Goal: Task Accomplishment & Management: Complete application form

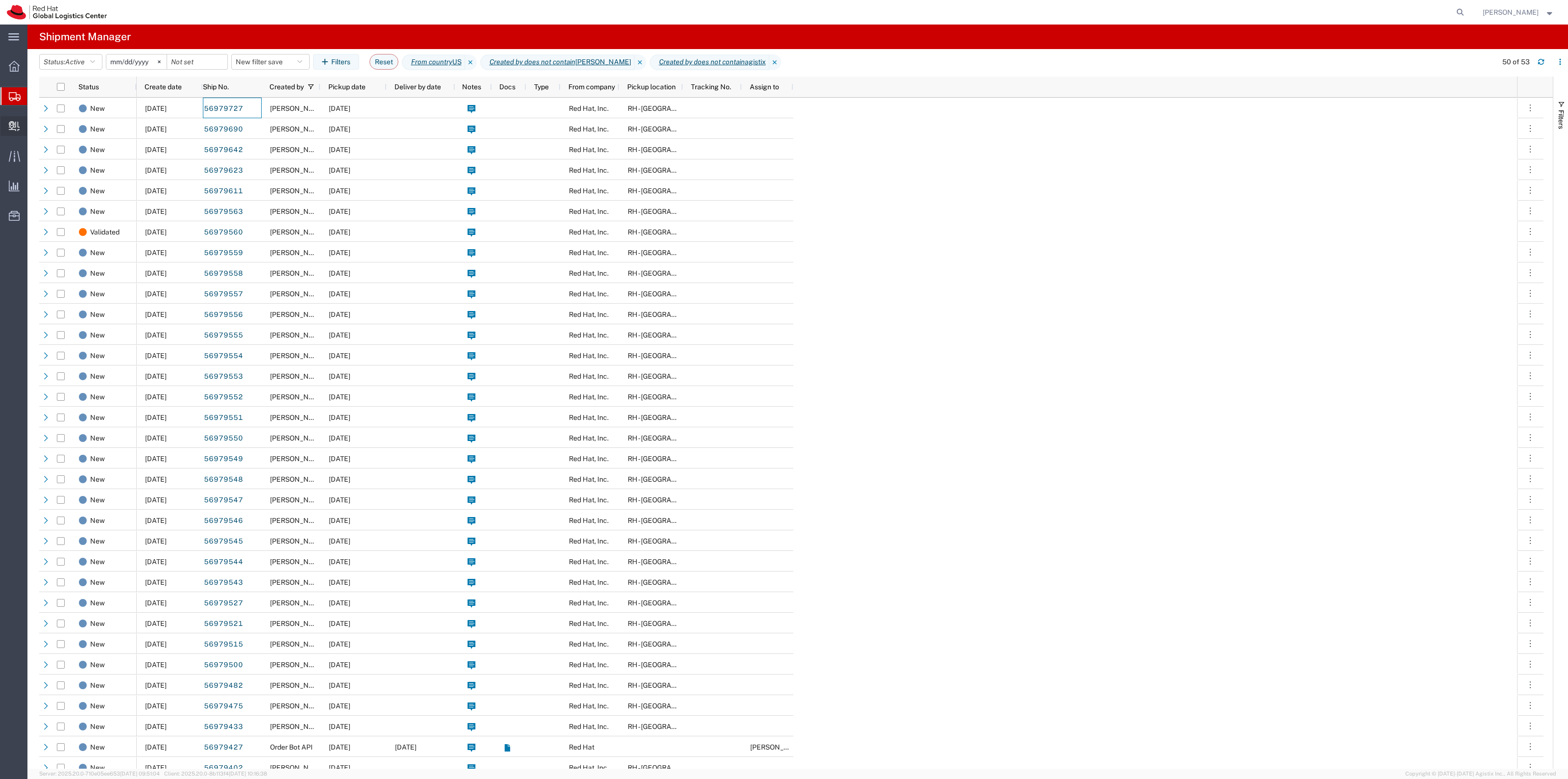
drag, startPoint x: 41, startPoint y: 133, endPoint x: 50, endPoint y: 138, distance: 10.3
click at [34, 133] on span "Internal Delivery" at bounding box center [31, 126] width 7 height 20
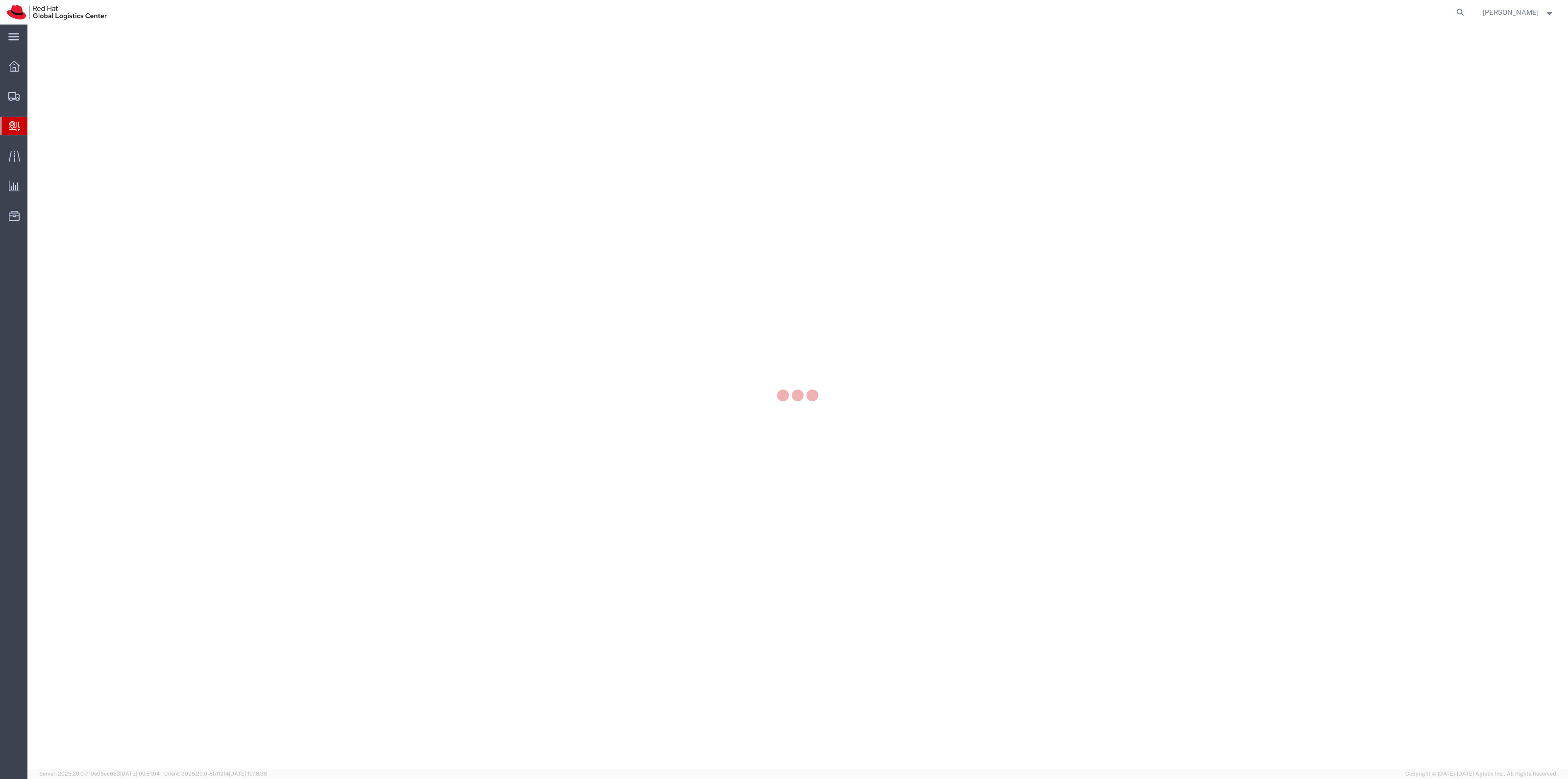
click at [52, 138] on div at bounding box center [798, 396] width 1541 height 744
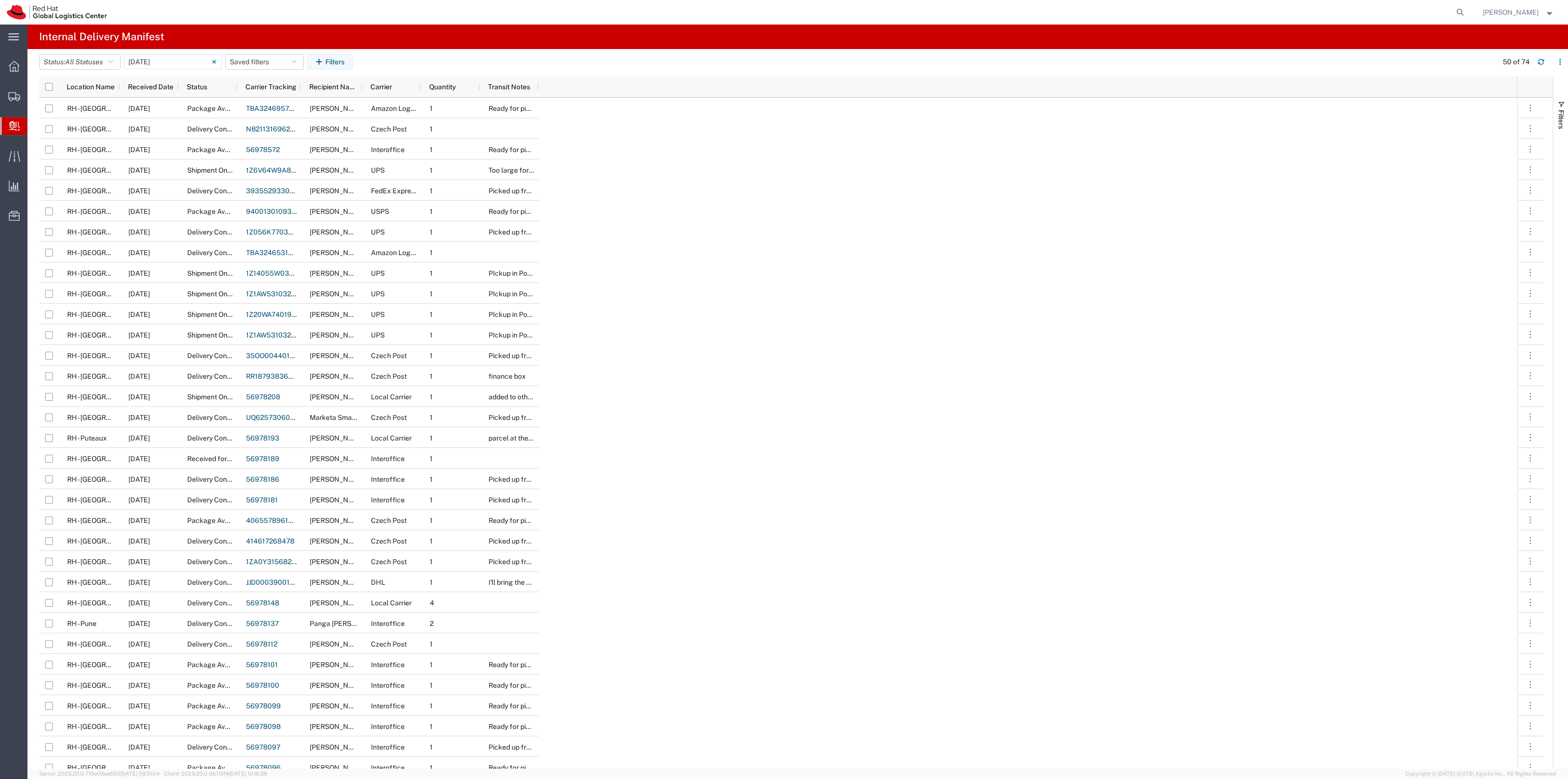
click at [0, 0] on span "Create Delivery" at bounding box center [0, 0] width 0 height 0
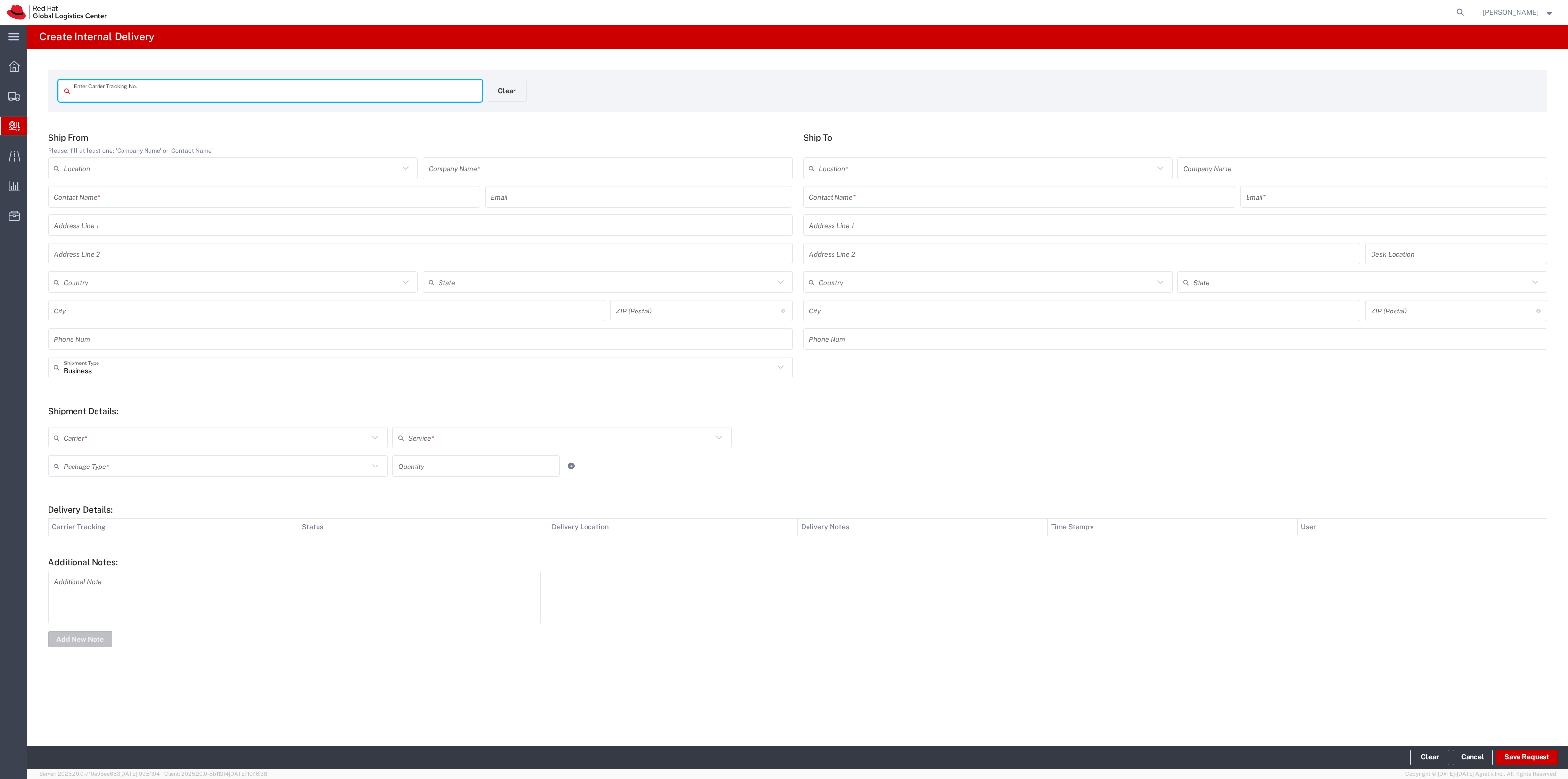
click at [265, 87] on input "text" at bounding box center [275, 91] width 402 height 17
type input "884629196606"
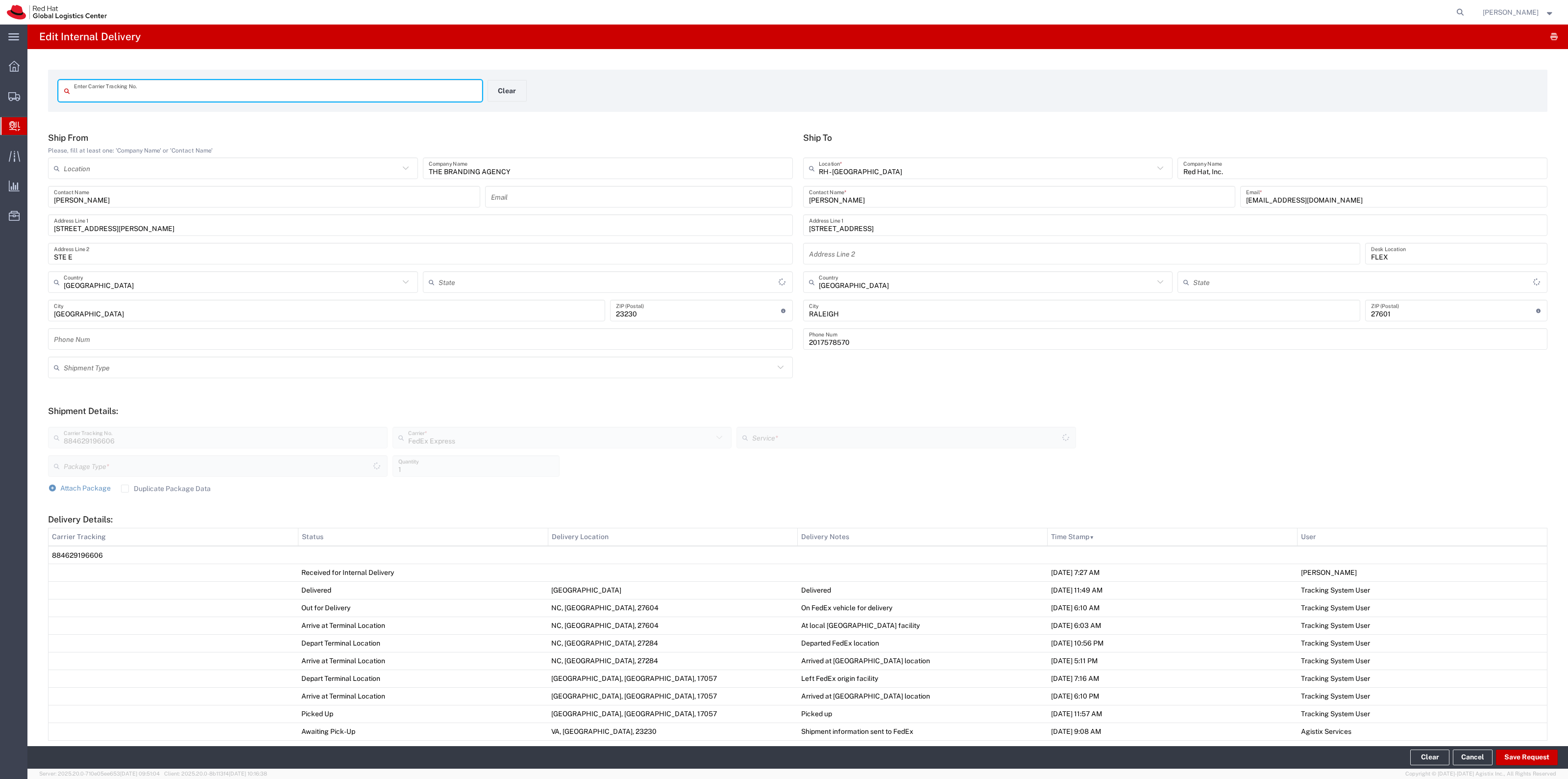
type input "884629196606"
type input "[US_STATE]"
type input "Your Packaging"
type input "Ground"
type input "[US_STATE]"
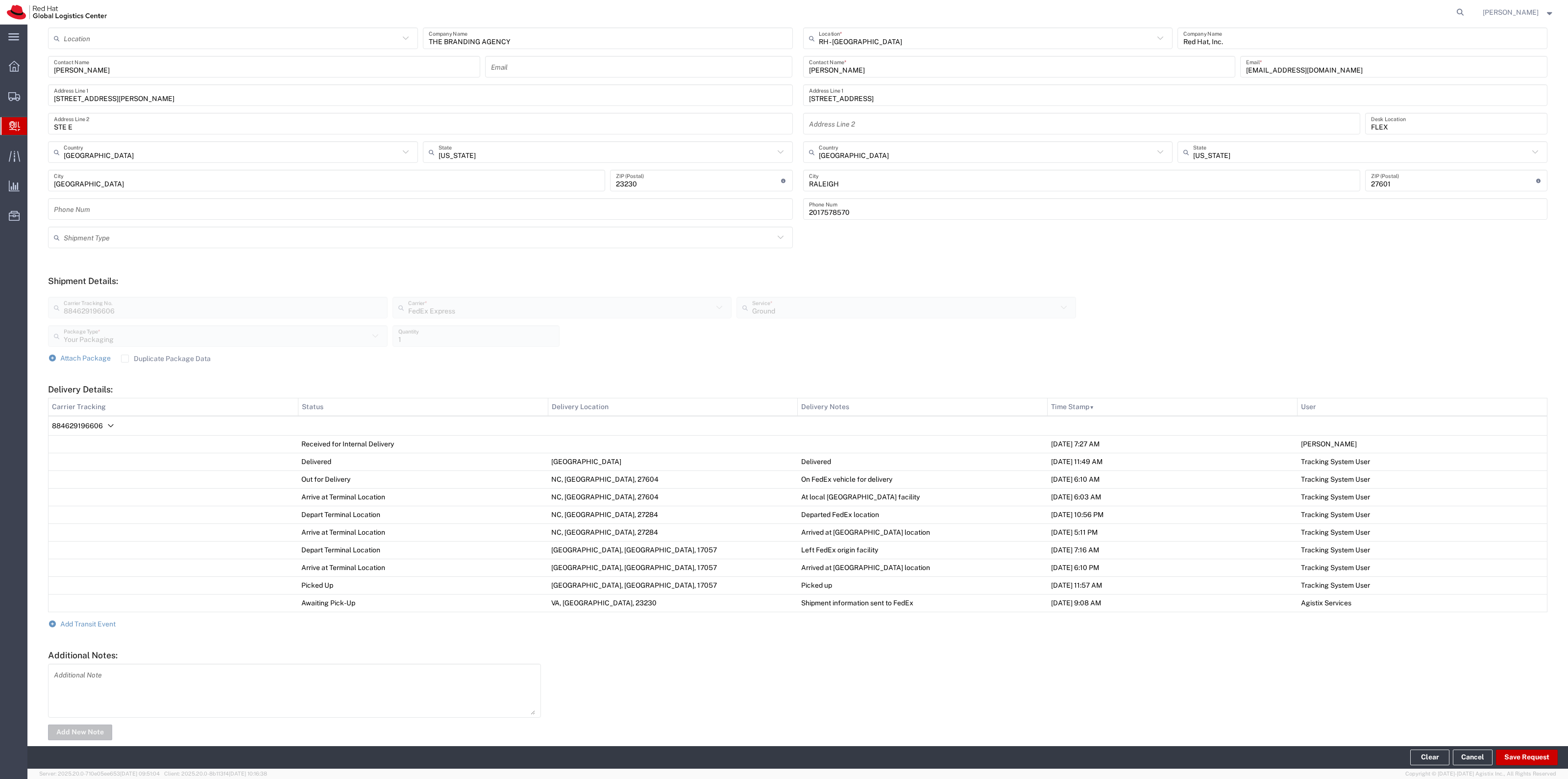
scroll to position [147, 0]
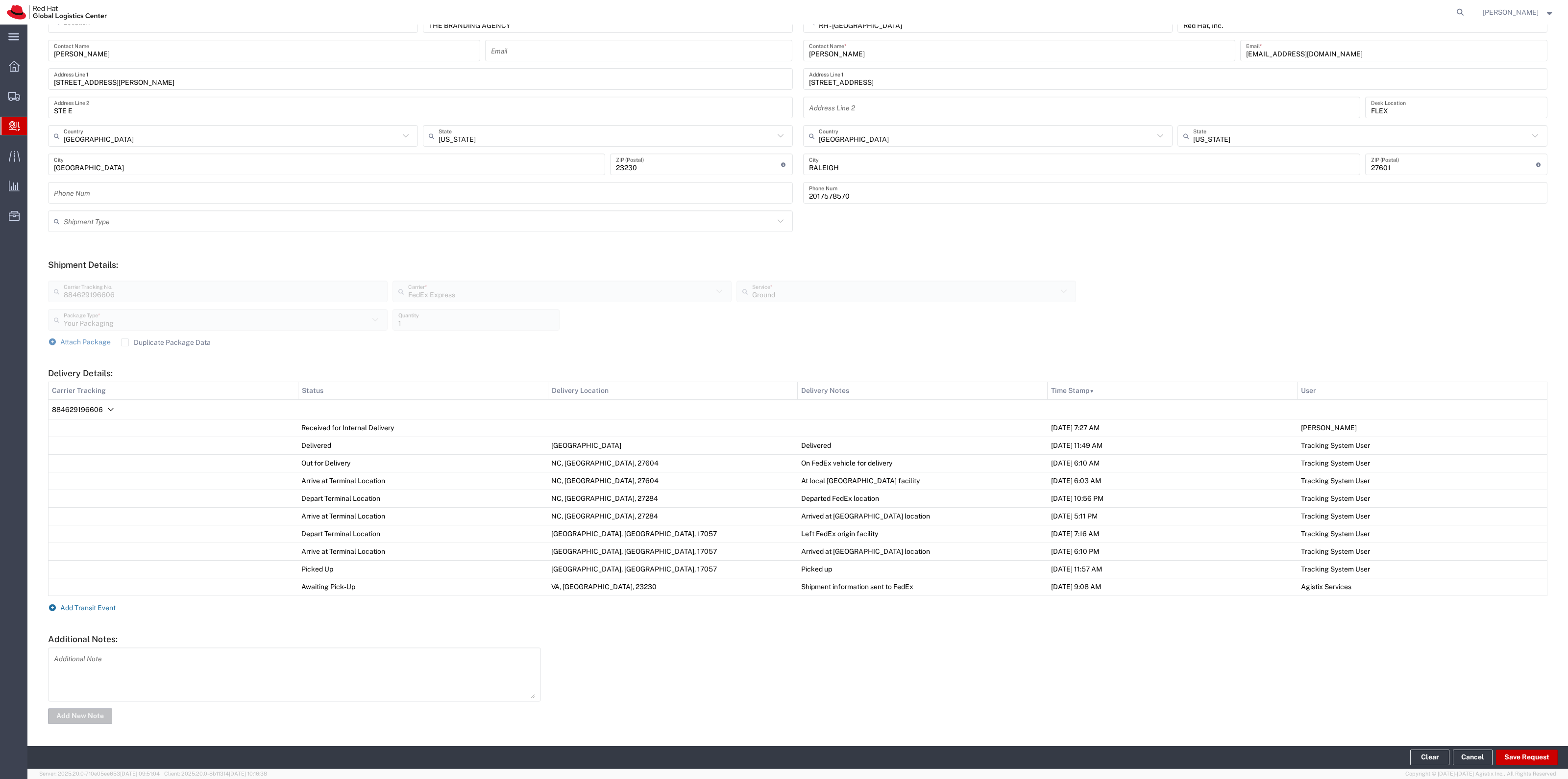
click at [108, 608] on span "Add Transit Event" at bounding box center [87, 608] width 55 height 8
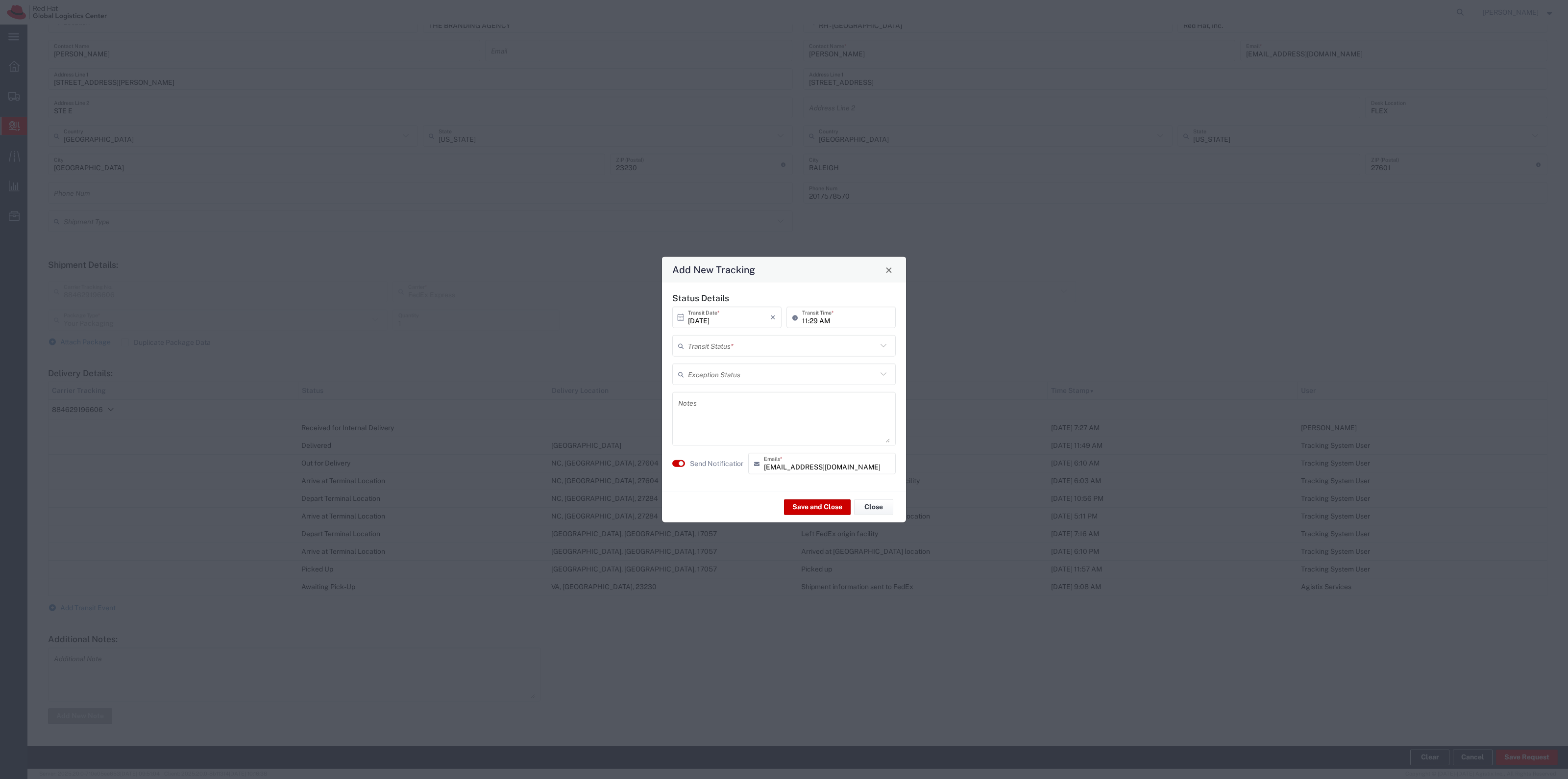
click at [858, 615] on div "Add New Tracking Status Details [DATE] × Transit Date * Cancel Apply 11:29 AM T…" at bounding box center [784, 389] width 1568 height 779
click at [888, 514] on button "Close" at bounding box center [874, 506] width 40 height 16
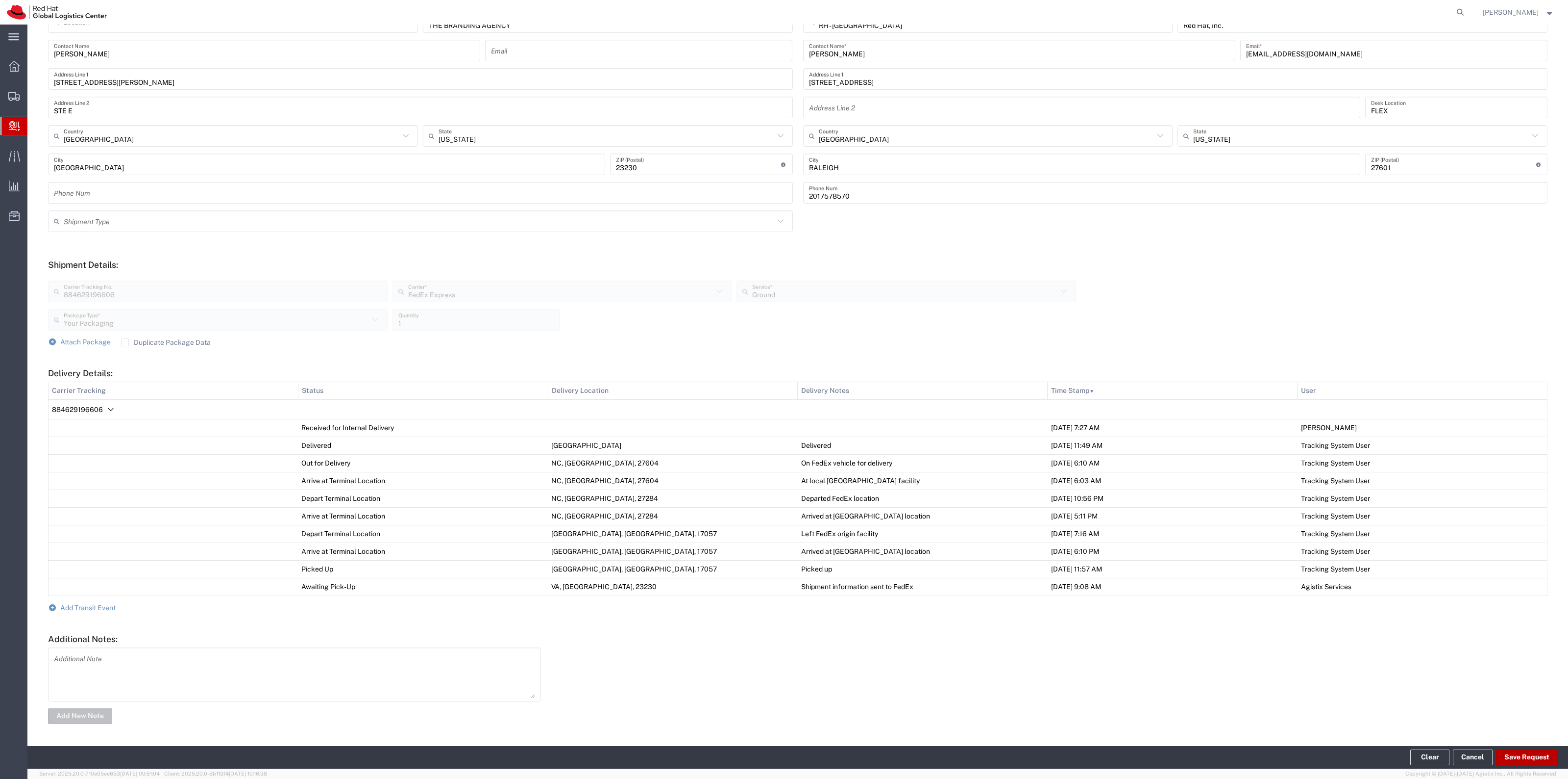
click at [1503, 754] on button "Save Request" at bounding box center [1527, 756] width 62 height 16
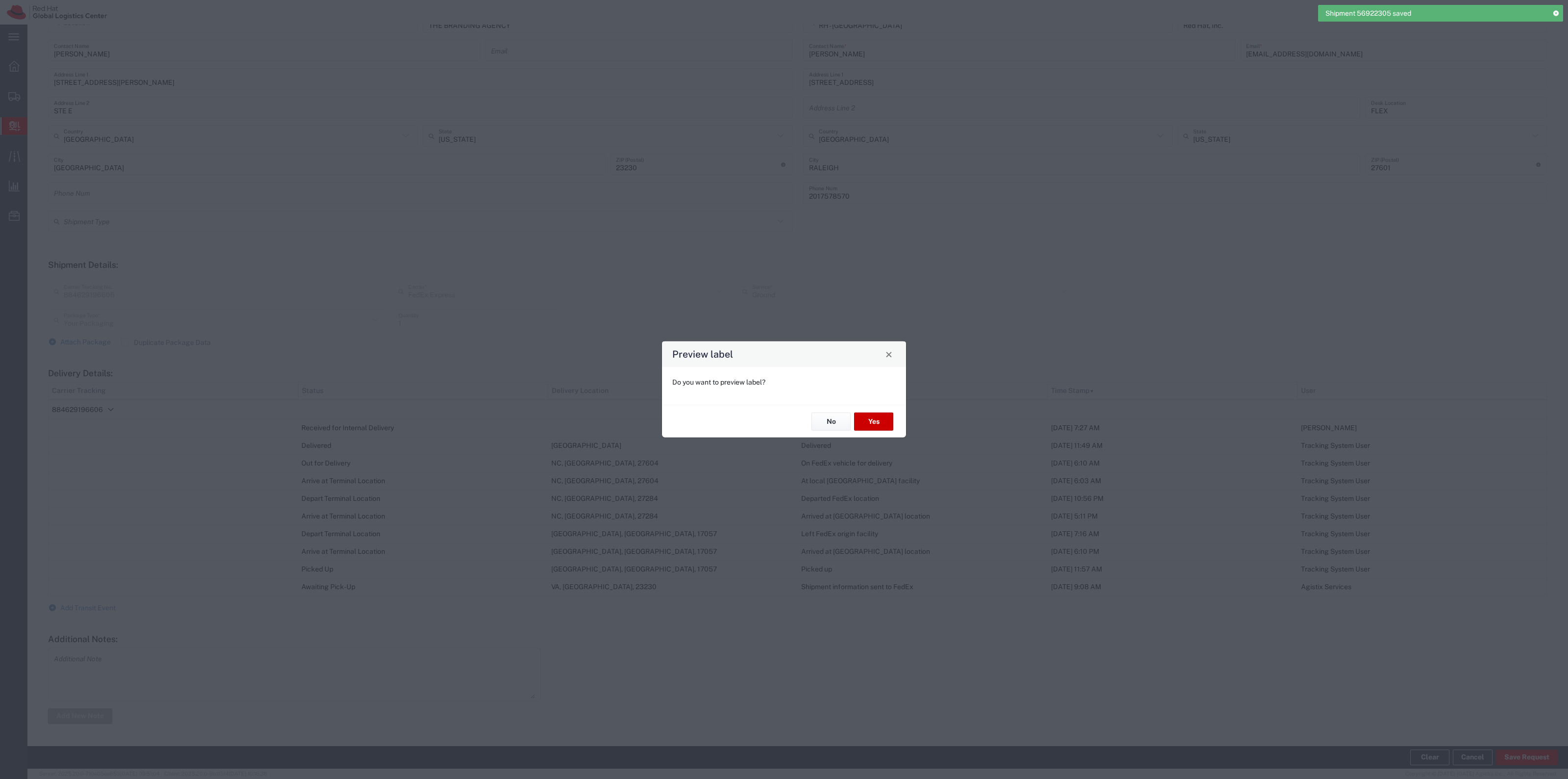
click at [883, 411] on div "No Yes" at bounding box center [784, 421] width 244 height 33
click at [885, 420] on button "Yes" at bounding box center [874, 422] width 40 height 18
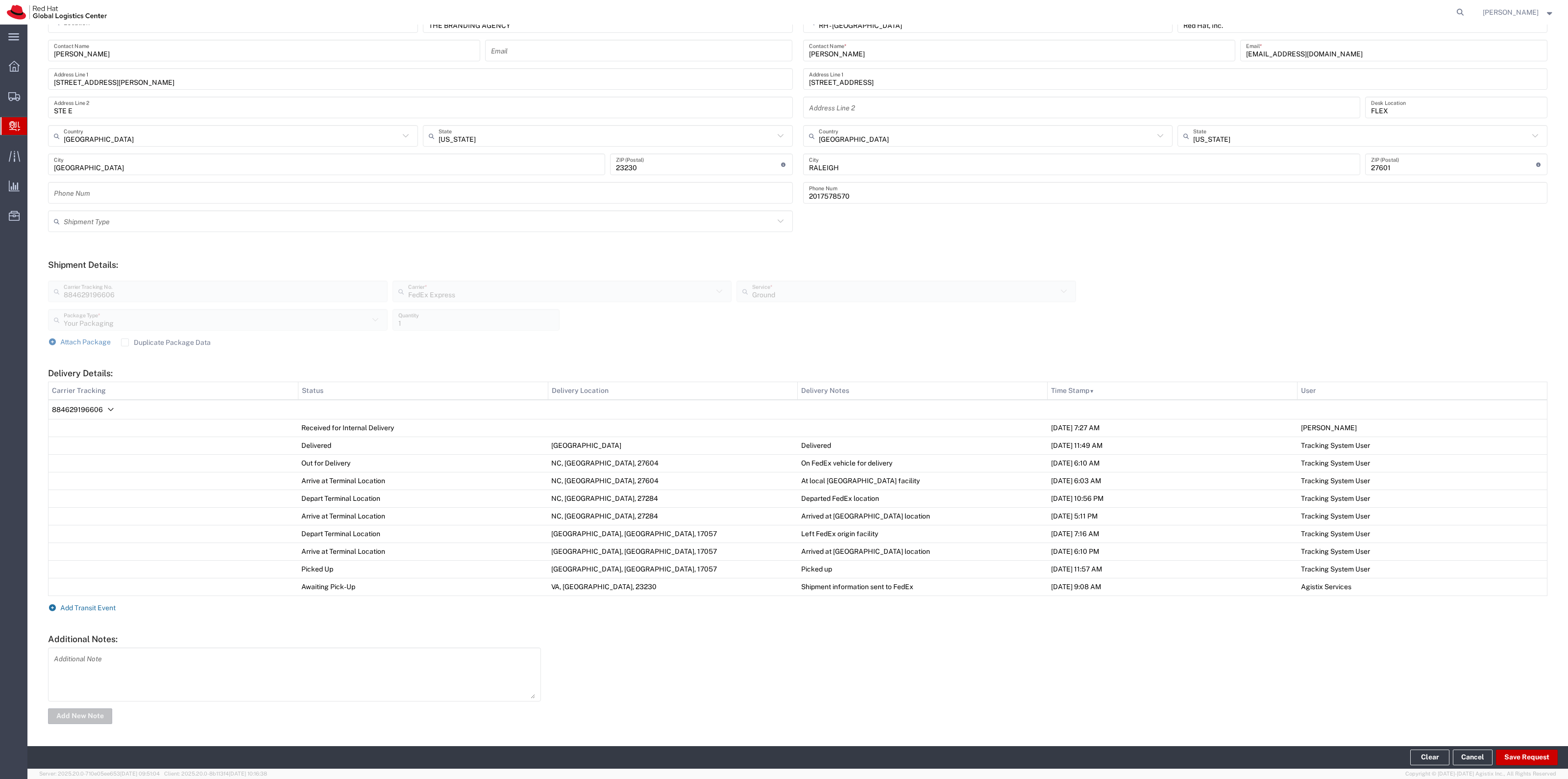
click at [98, 604] on span "Add Transit Event" at bounding box center [87, 608] width 55 height 8
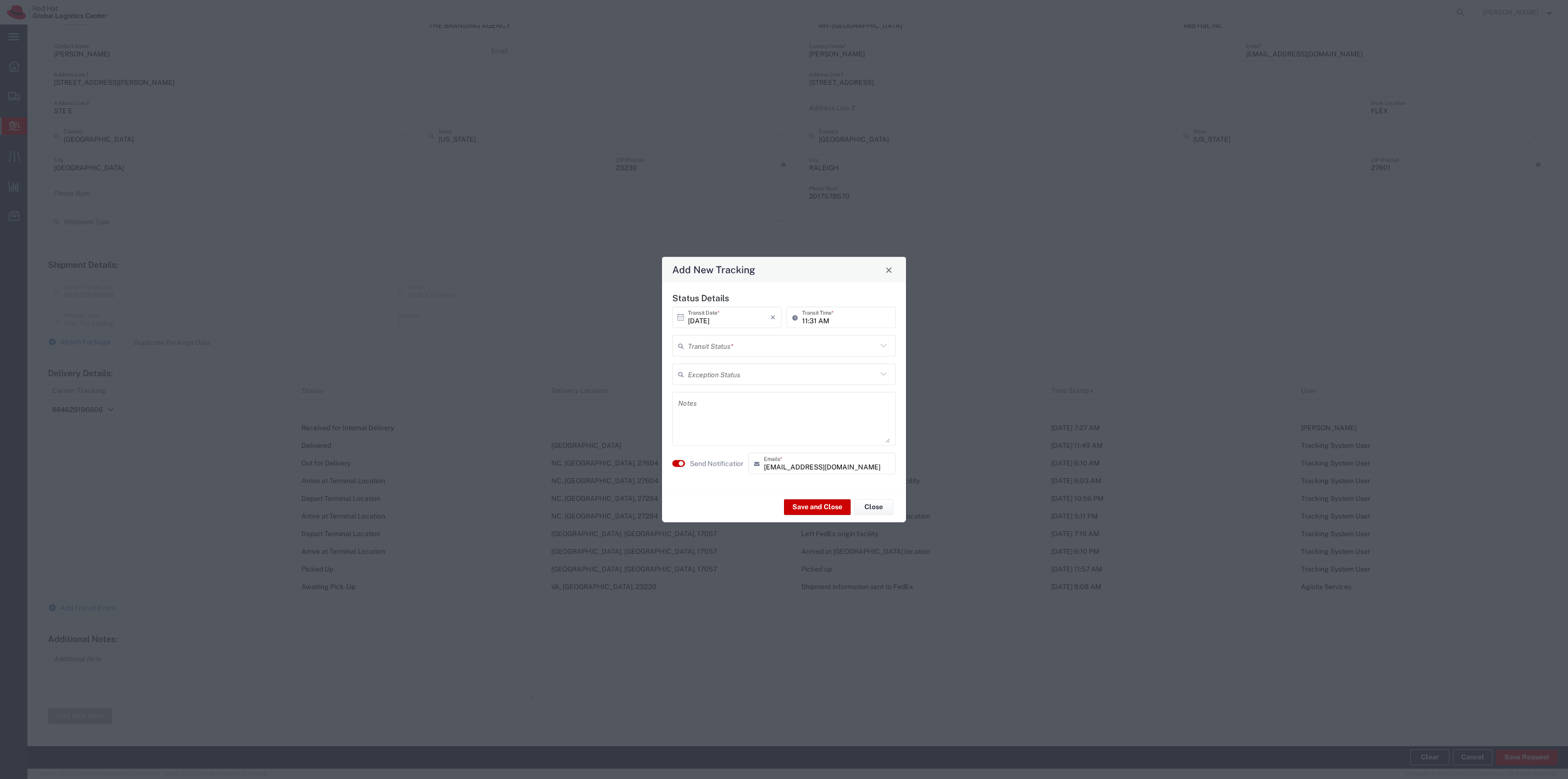
click at [739, 347] on input "text" at bounding box center [782, 345] width 189 height 17
click at [732, 408] on span "Shipment On-Hold" at bounding box center [784, 415] width 222 height 15
type input "Shipment On-Hold"
click at [818, 503] on button "Save and Close" at bounding box center [817, 506] width 67 height 16
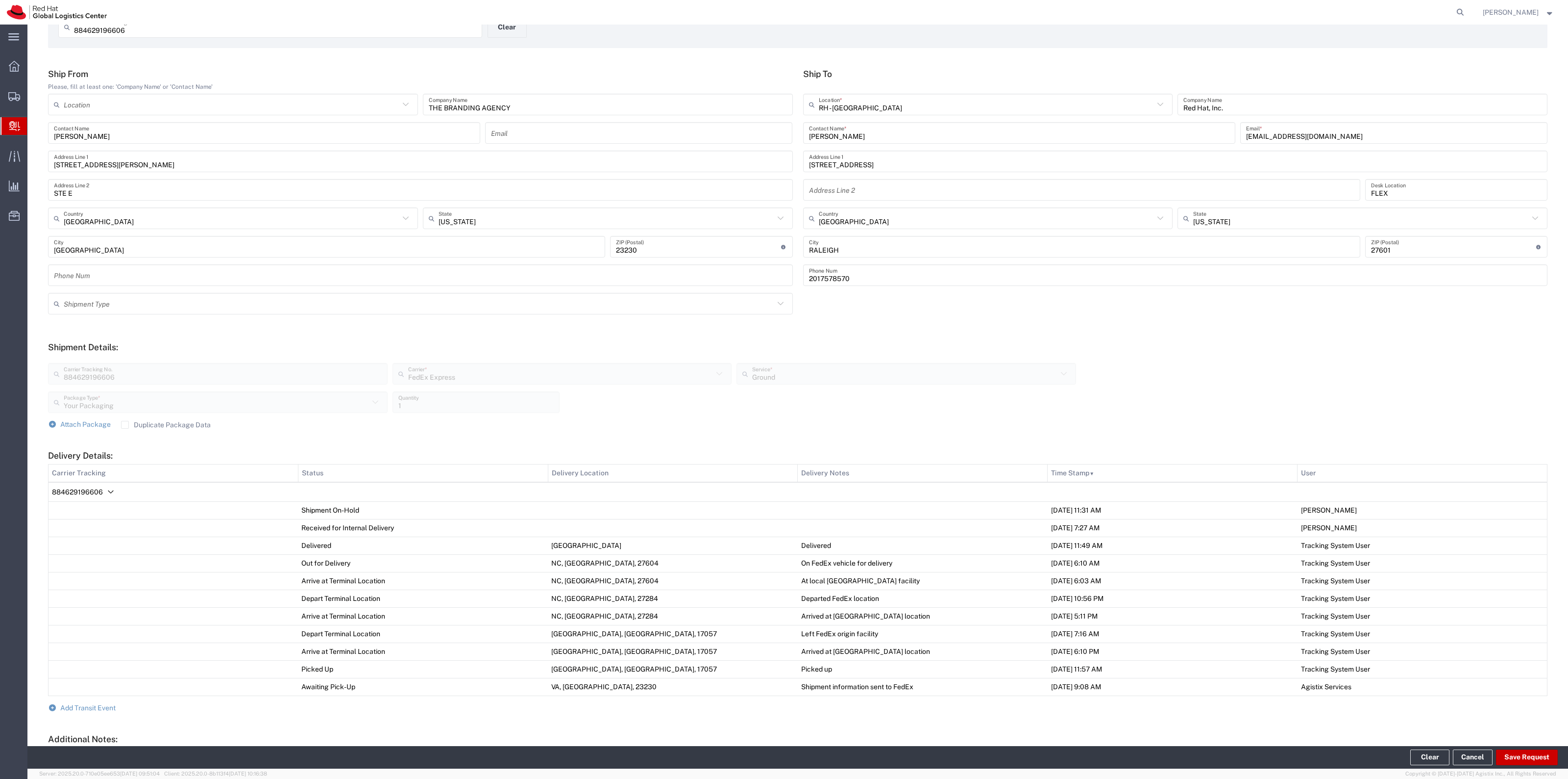
scroll to position [0, 0]
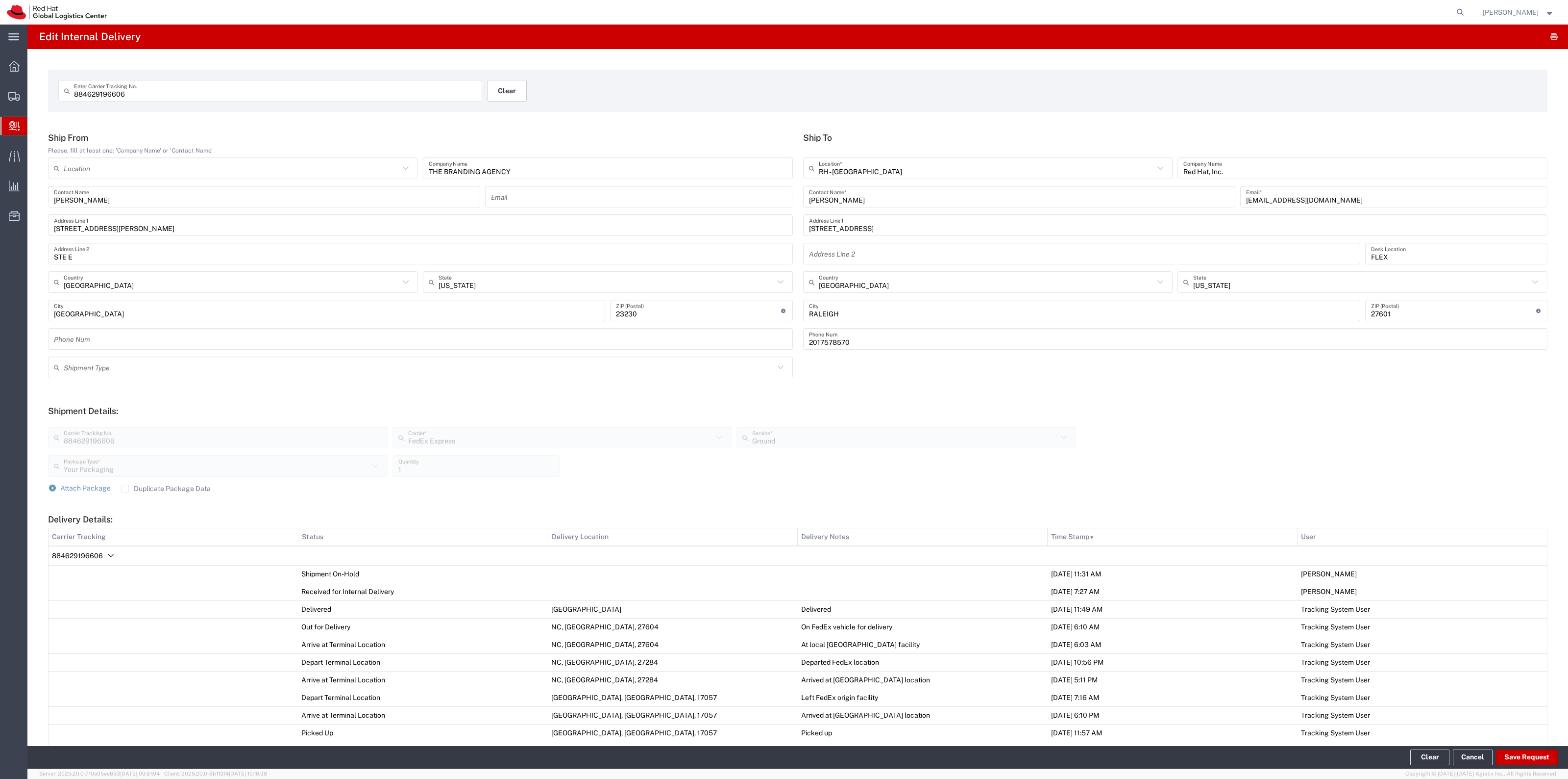
click at [526, 87] on div "884629196606 Enter Carrier Tracking No. Clear" at bounding box center [487, 94] width 869 height 29
click at [521, 86] on button "Clear" at bounding box center [507, 91] width 40 height 22
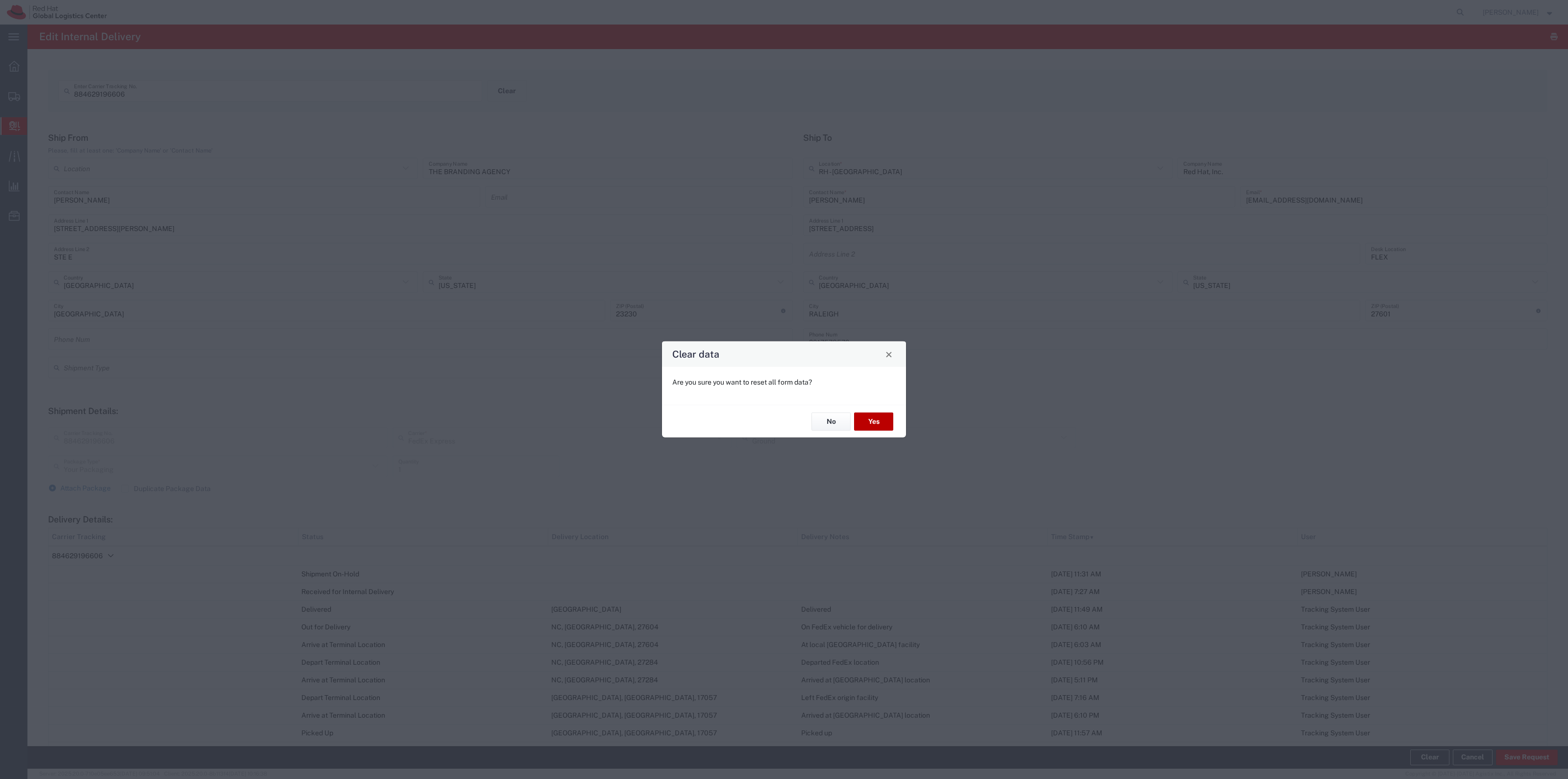
click at [875, 417] on button "Yes" at bounding box center [874, 422] width 40 height 18
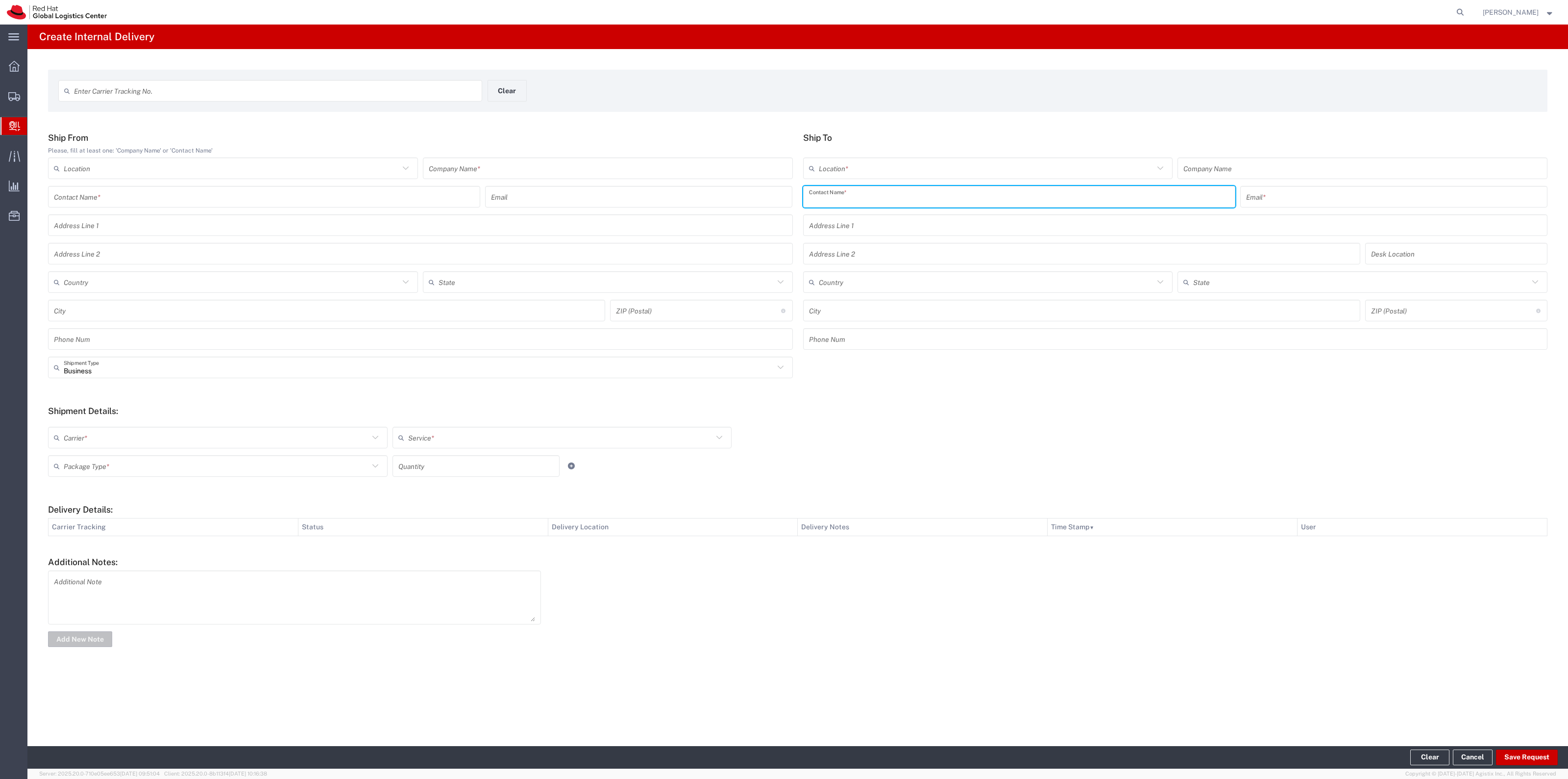
click at [875, 194] on input "text" at bounding box center [1019, 196] width 421 height 17
click at [991, 192] on input "[PERSON_NAME]" at bounding box center [1015, 196] width 412 height 17
type input "E"
type input "[PERSON_NAME]"
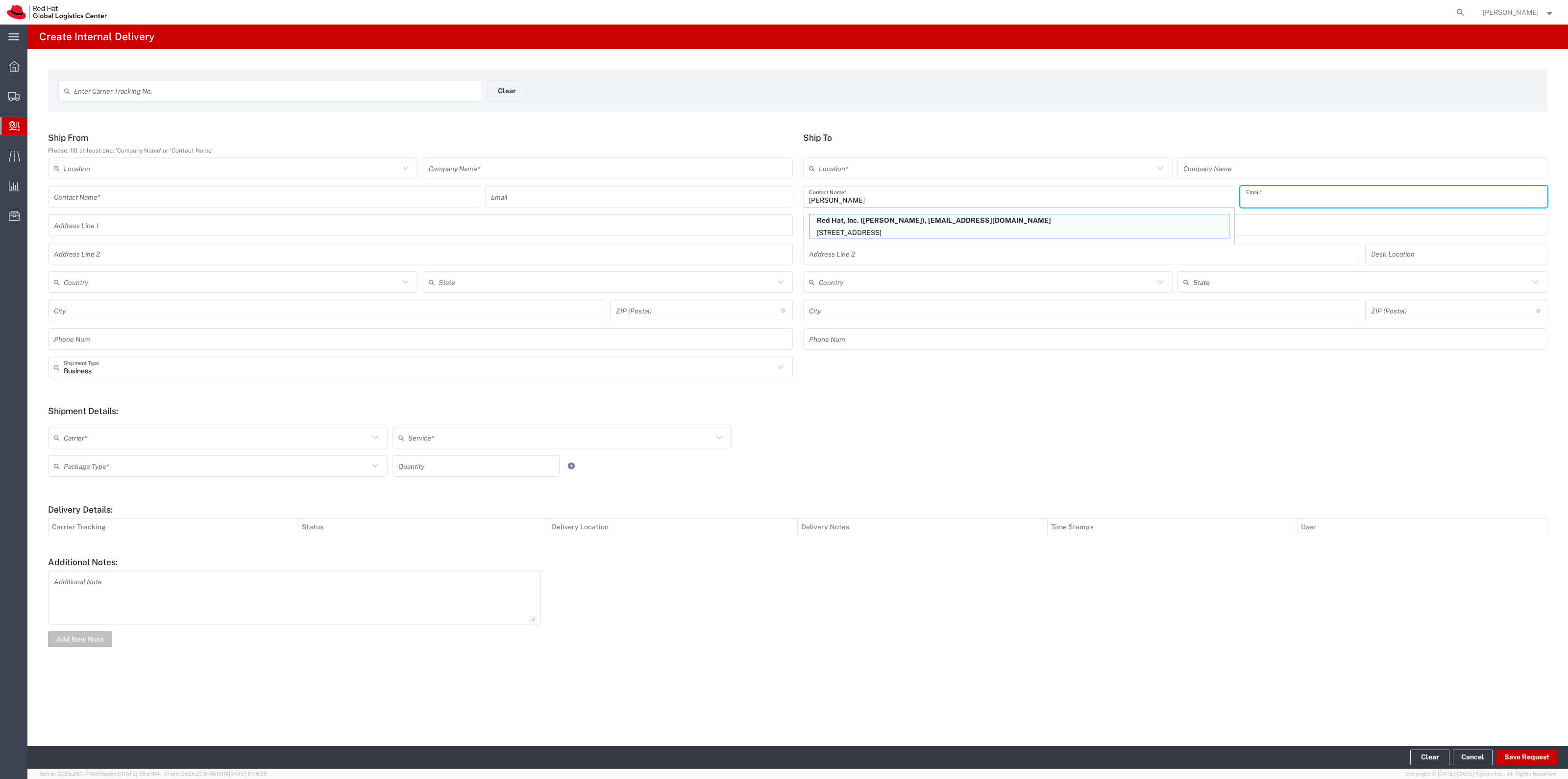
click at [1286, 201] on input "text" at bounding box center [1393, 196] width 295 height 17
paste input "[EMAIL_ADDRESS][DOMAIN_NAME]"
type input "[EMAIL_ADDRESS][DOMAIN_NAME]"
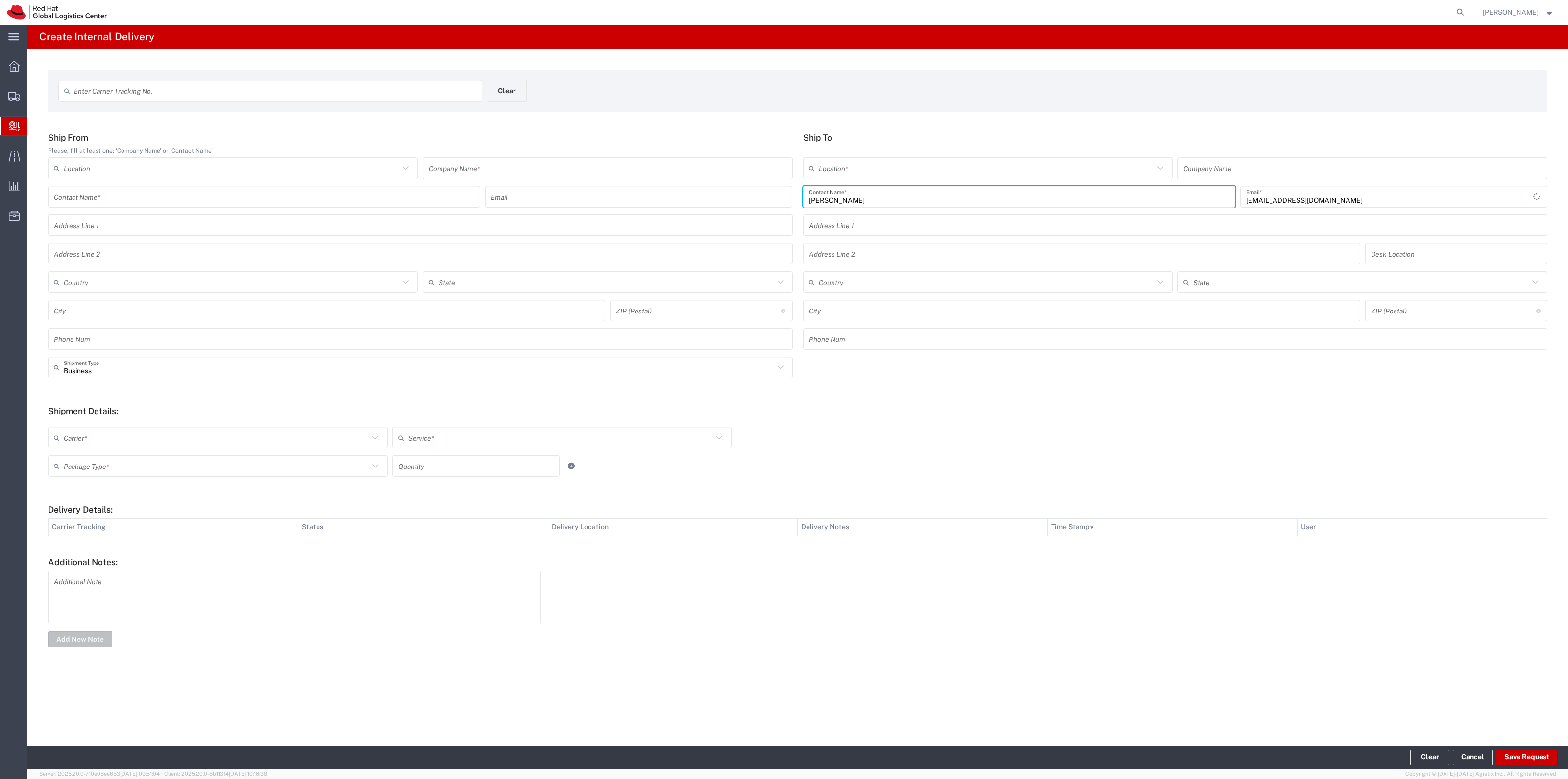
drag, startPoint x: 949, startPoint y: 197, endPoint x: 700, endPoint y: 197, distance: 249.0
click at [713, 197] on div "Ship From Please, fill at least one: 'Company Name' or 'Contact Name' Location …" at bounding box center [798, 244] width 1510 height 224
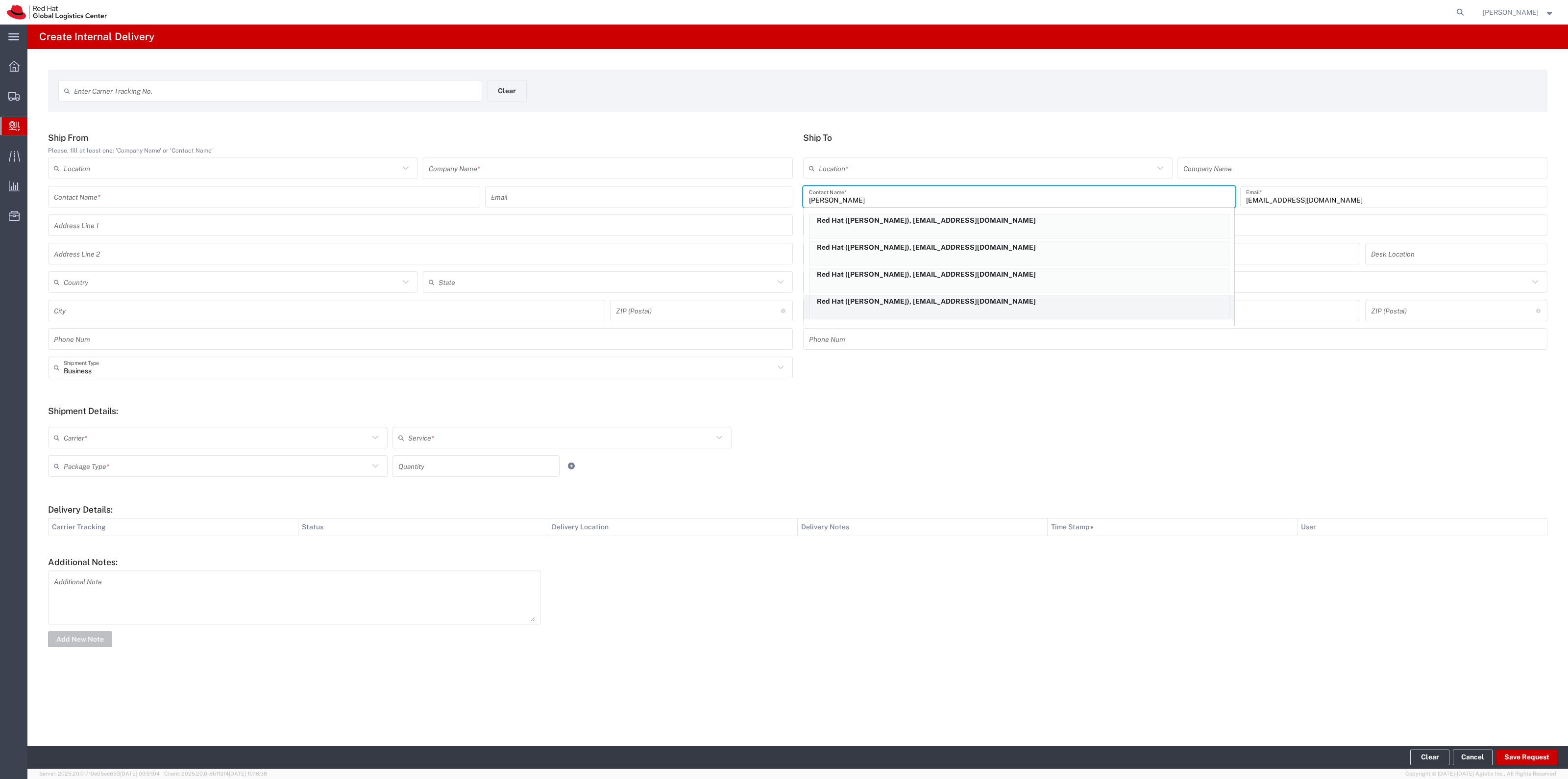
type input "[PERSON_NAME]"
click at [944, 306] on p "Red Hat ([PERSON_NAME]), [EMAIL_ADDRESS][DOMAIN_NAME]" at bounding box center [1019, 302] width 419 height 12
type input "RH - [GEOGRAPHIC_DATA]"
type input "Red Hat"
type input "[PERSON_NAME]"
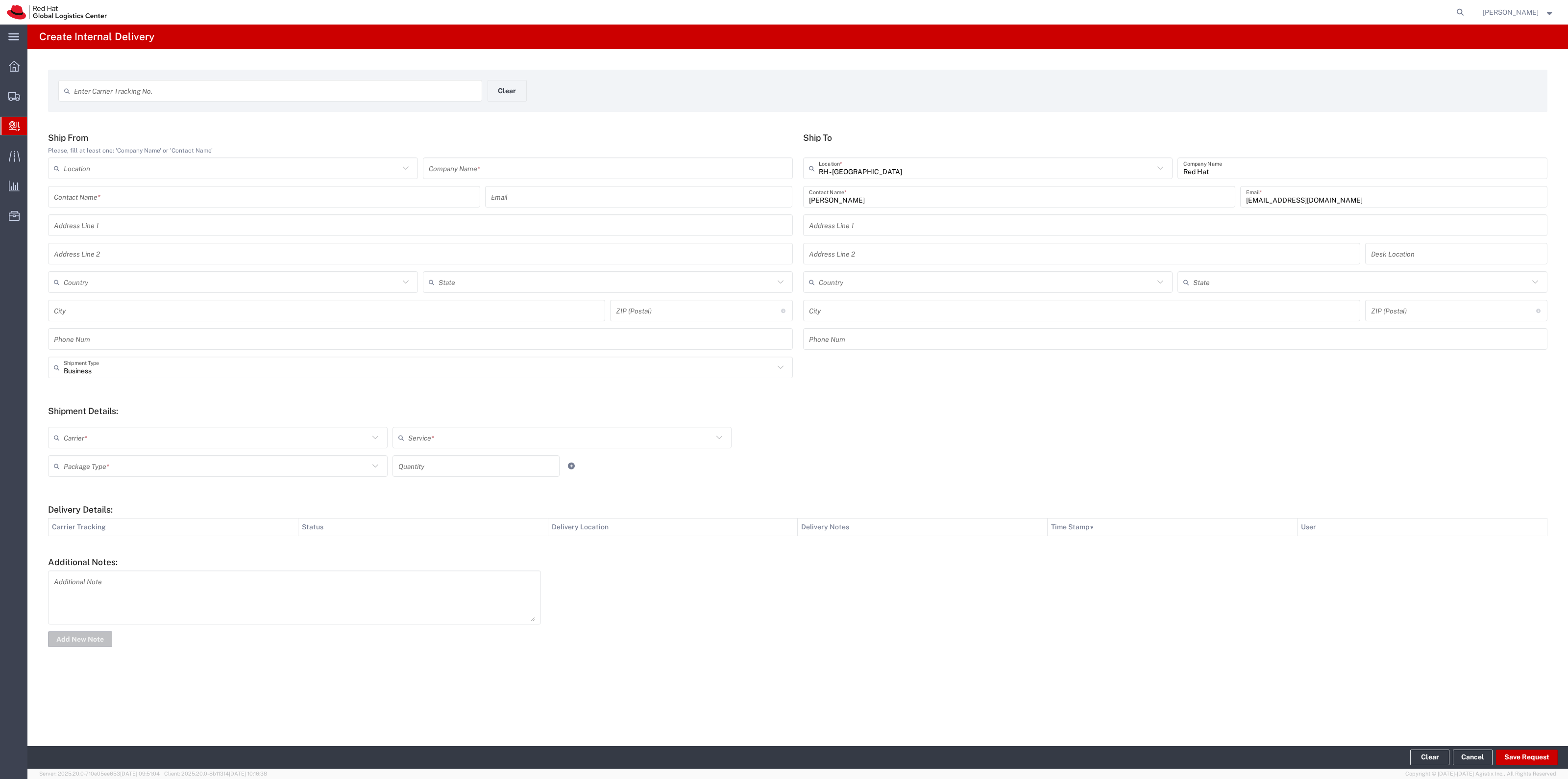
click at [846, 177] on div "RH - [GEOGRAPHIC_DATA] Location *" at bounding box center [988, 168] width 370 height 22
click at [833, 190] on span "RH - [GEOGRAPHIC_DATA]" at bounding box center [988, 190] width 368 height 15
click at [853, 160] on input "text" at bounding box center [986, 168] width 335 height 17
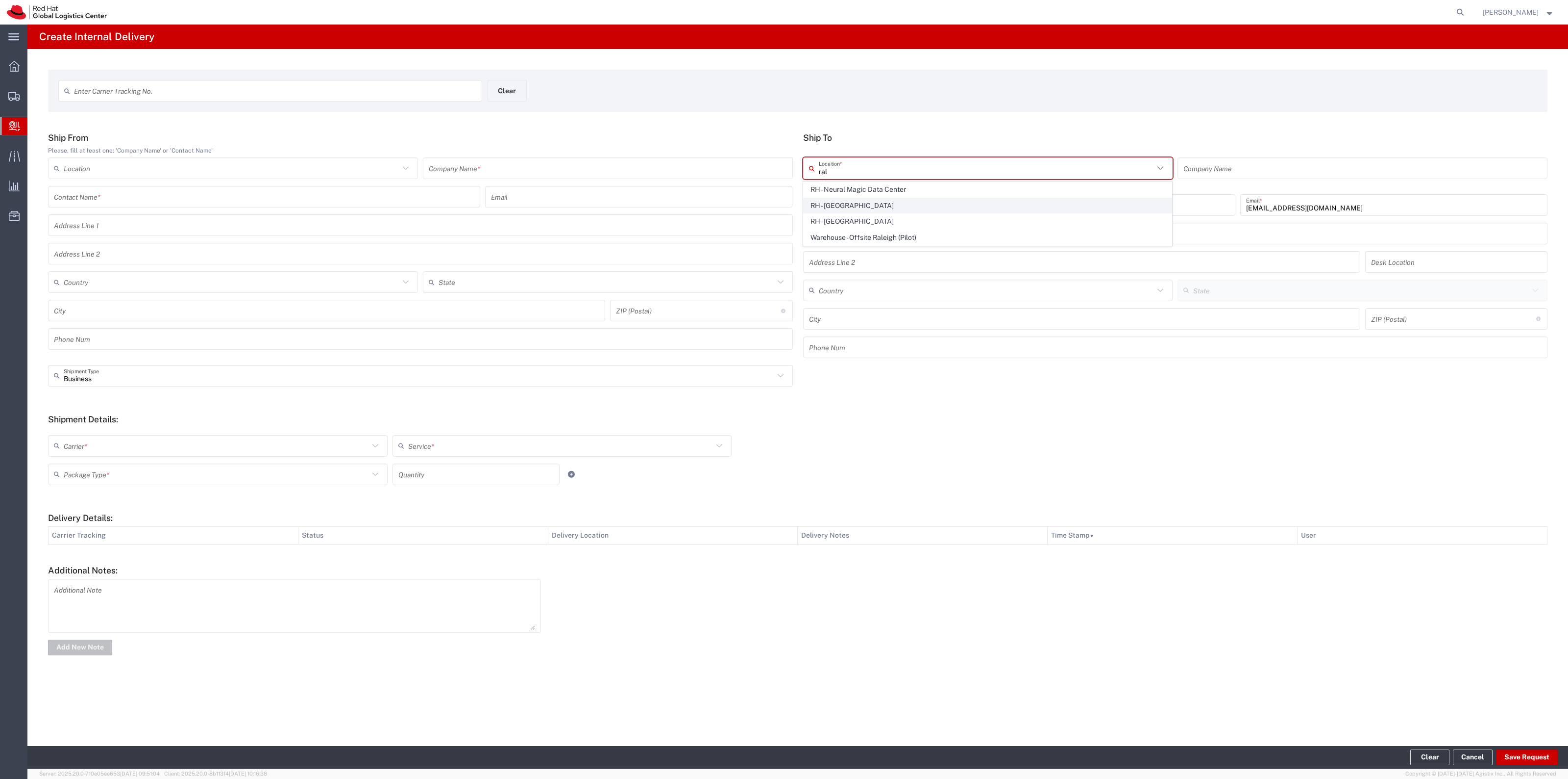
click at [845, 207] on span "RH - [GEOGRAPHIC_DATA]" at bounding box center [988, 205] width 368 height 15
type input "RH - [GEOGRAPHIC_DATA]"
type input "Red Hat, Inc."
type input "[STREET_ADDRESS]"
type input "[GEOGRAPHIC_DATA]"
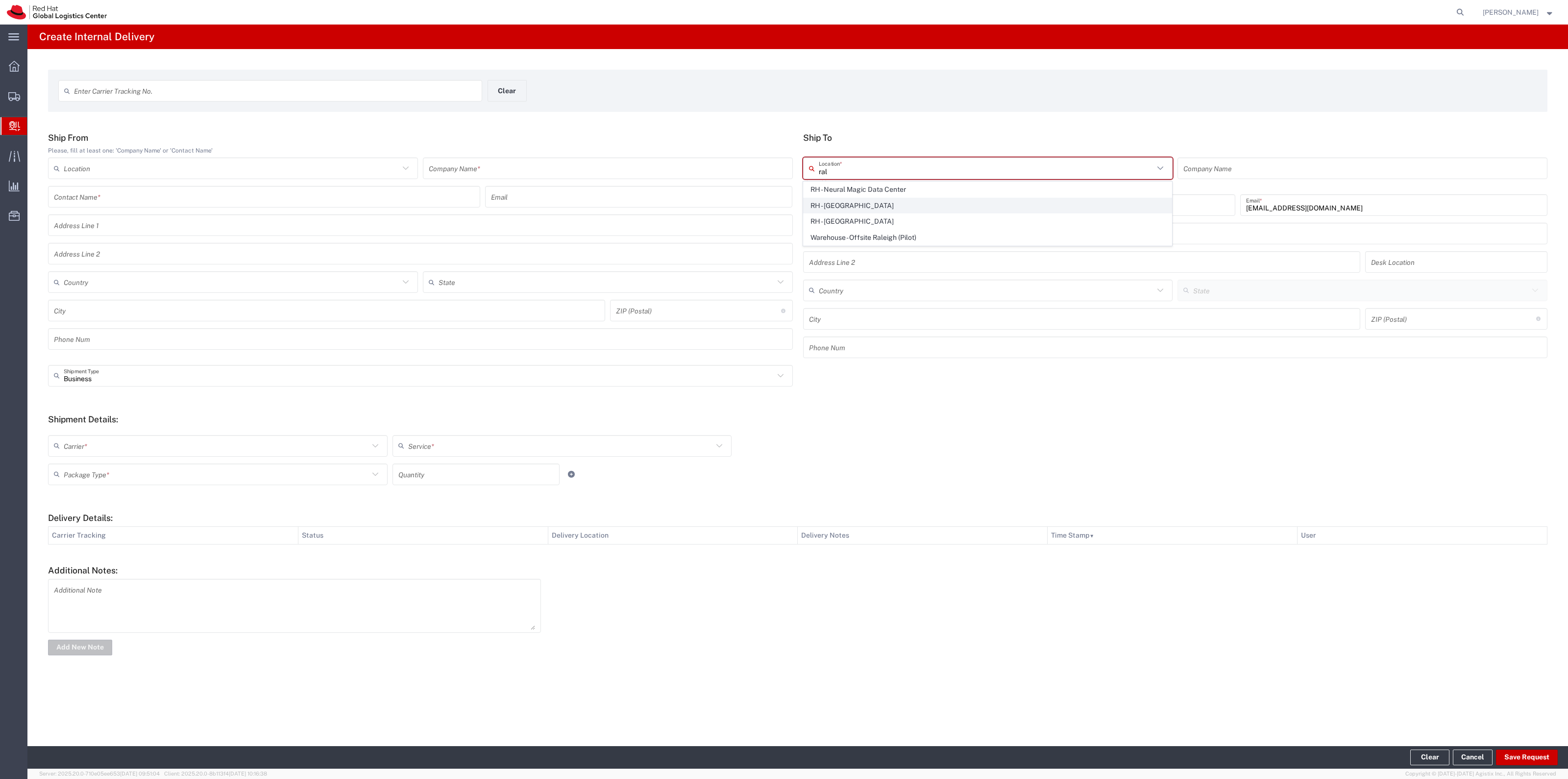
type input "RALEIGH"
type input "27601"
type input "[PHONE_NUMBER]"
type input "[US_STATE]"
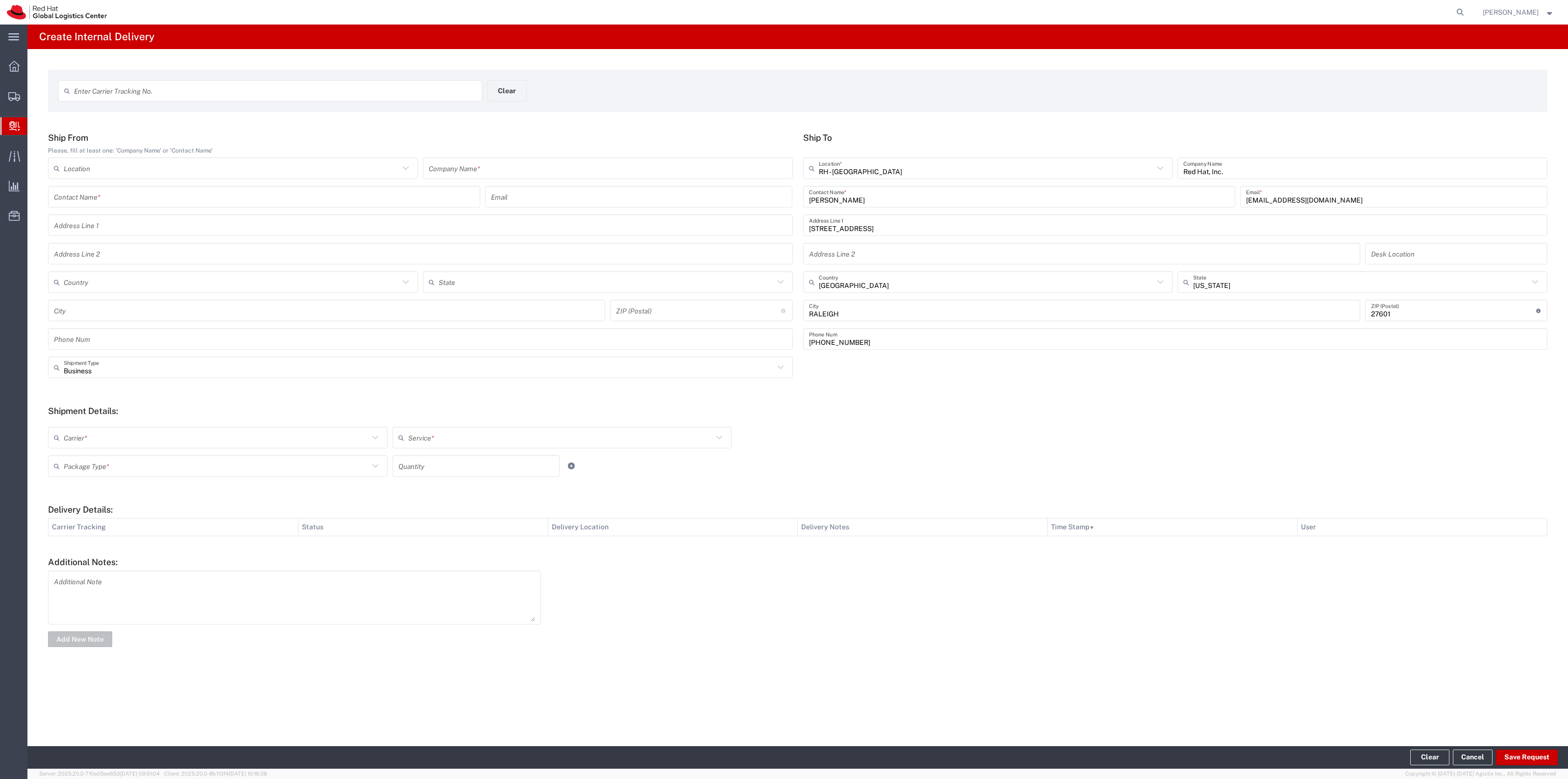
click at [693, 178] on div "Company Name *" at bounding box center [607, 168] width 370 height 22
type input "Red Hat"
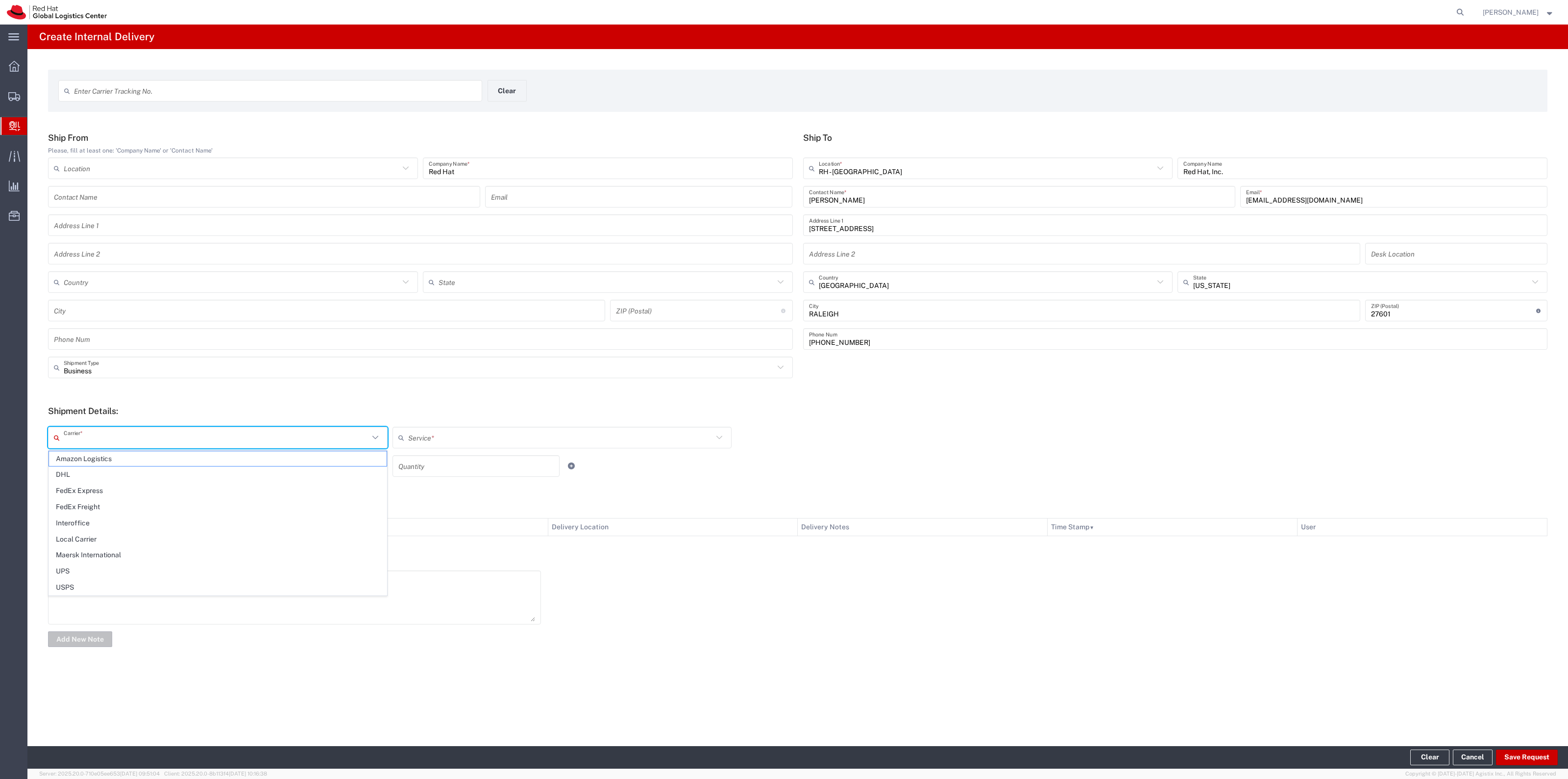
click at [117, 432] on input "text" at bounding box center [216, 437] width 305 height 17
click at [101, 516] on span "Interoffice" at bounding box center [217, 523] width 337 height 15
type input "Interoffice"
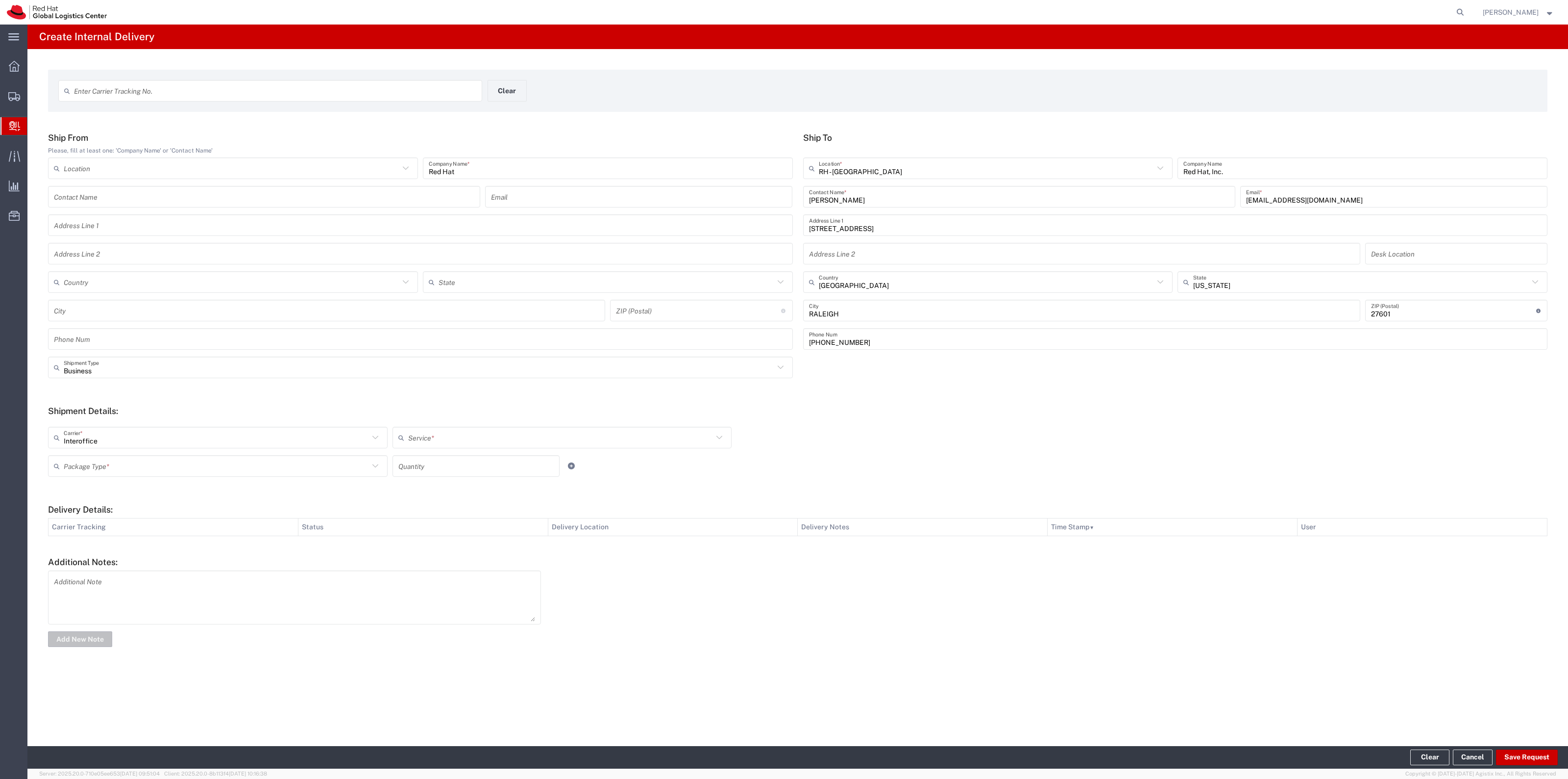
click at [121, 467] on input "text" at bounding box center [216, 466] width 305 height 17
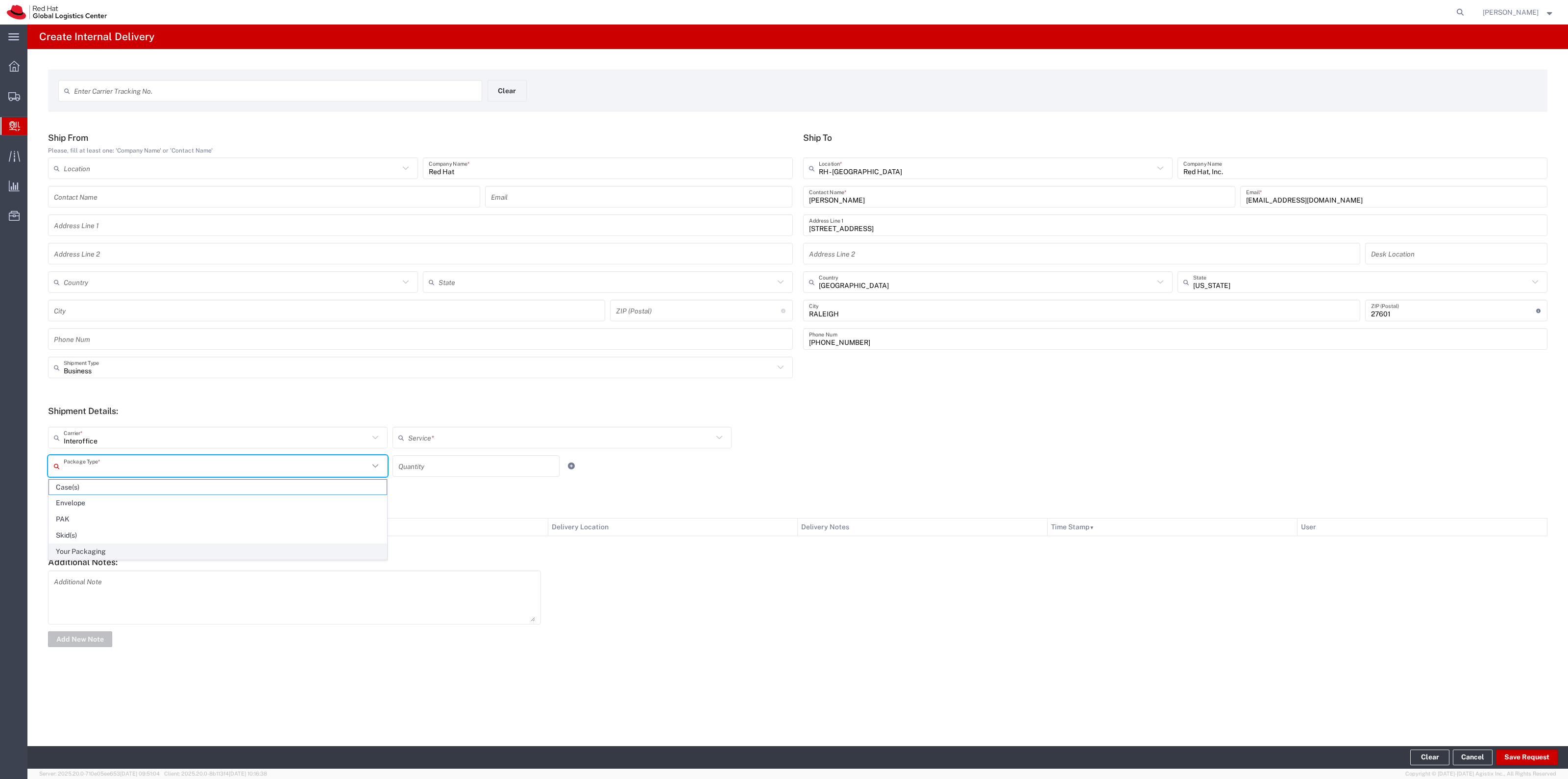
click at [82, 550] on span "Your Packaging" at bounding box center [217, 551] width 337 height 15
type input "Your Packaging"
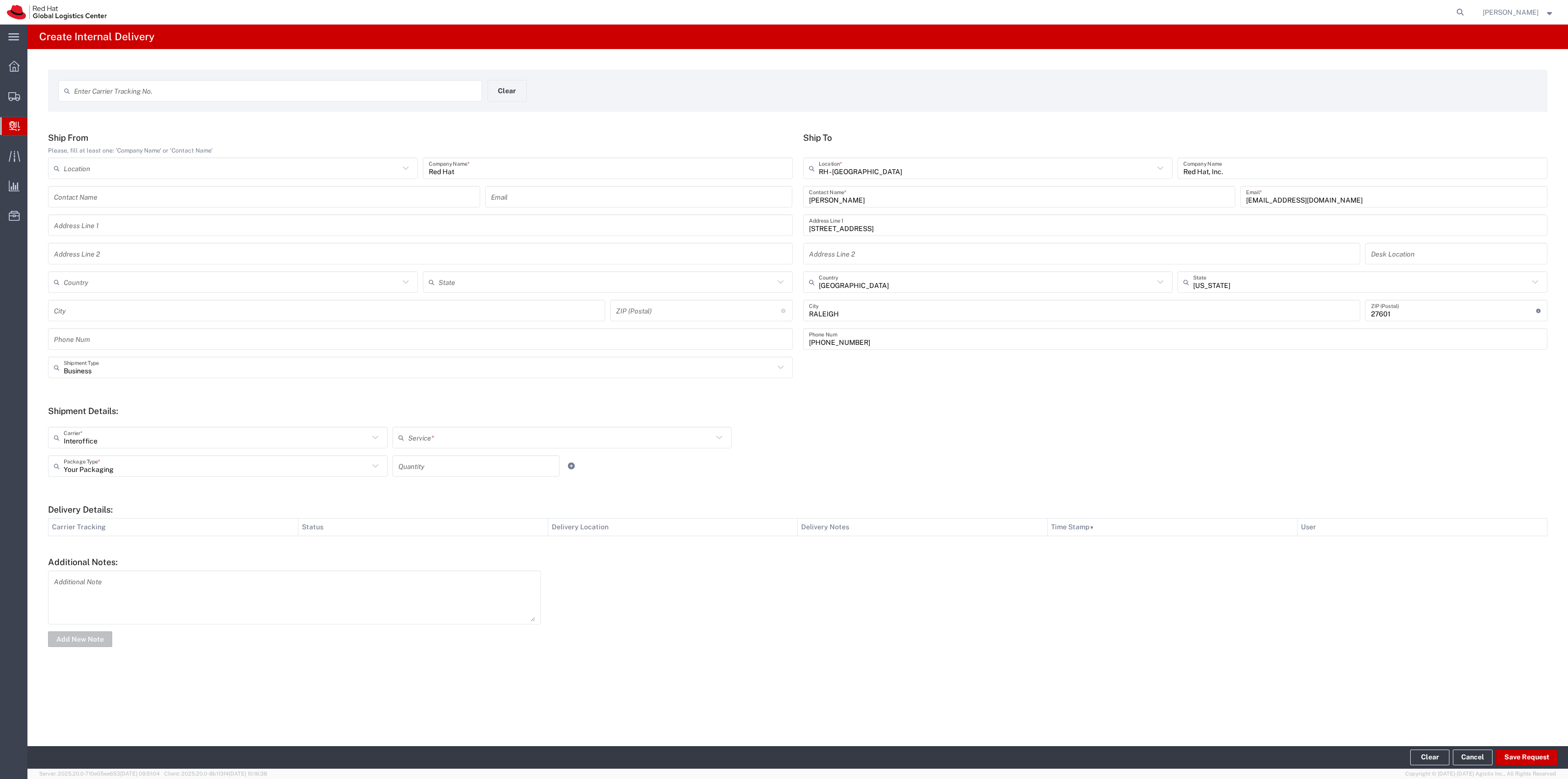
click at [479, 420] on div "Interoffice Carrier * Amazon Logistics DHL FedEx Express FedEx Freight Interoff…" at bounding box center [798, 452] width 1510 height 64
click at [472, 430] on input "text" at bounding box center [561, 437] width 305 height 17
click at [447, 461] on span "IO_Ground" at bounding box center [562, 458] width 337 height 15
type input "IO_Ground"
click at [434, 465] on input "number" at bounding box center [476, 466] width 155 height 17
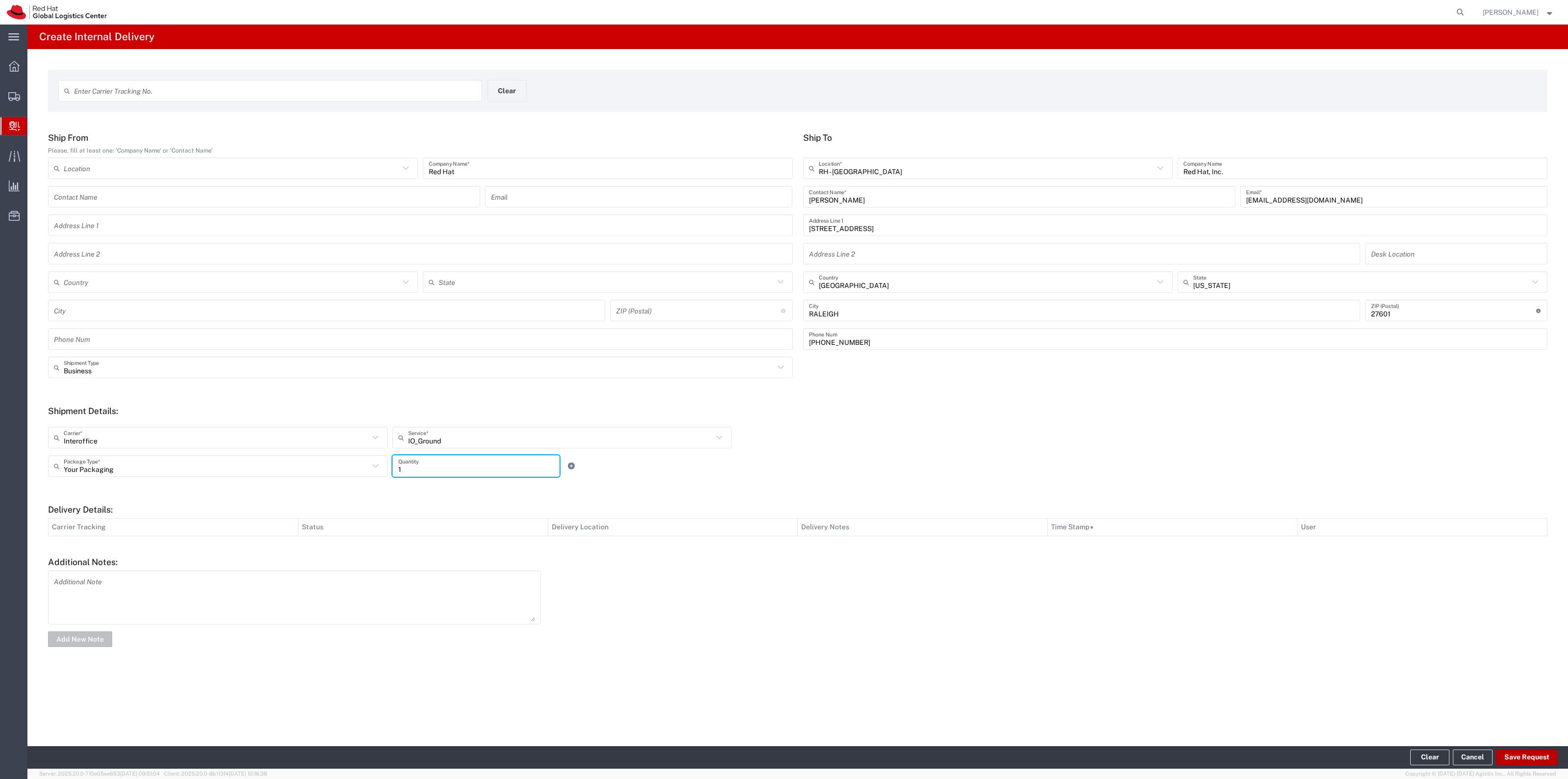
type input "1"
click at [1543, 758] on button "Save Request" at bounding box center [1527, 756] width 62 height 16
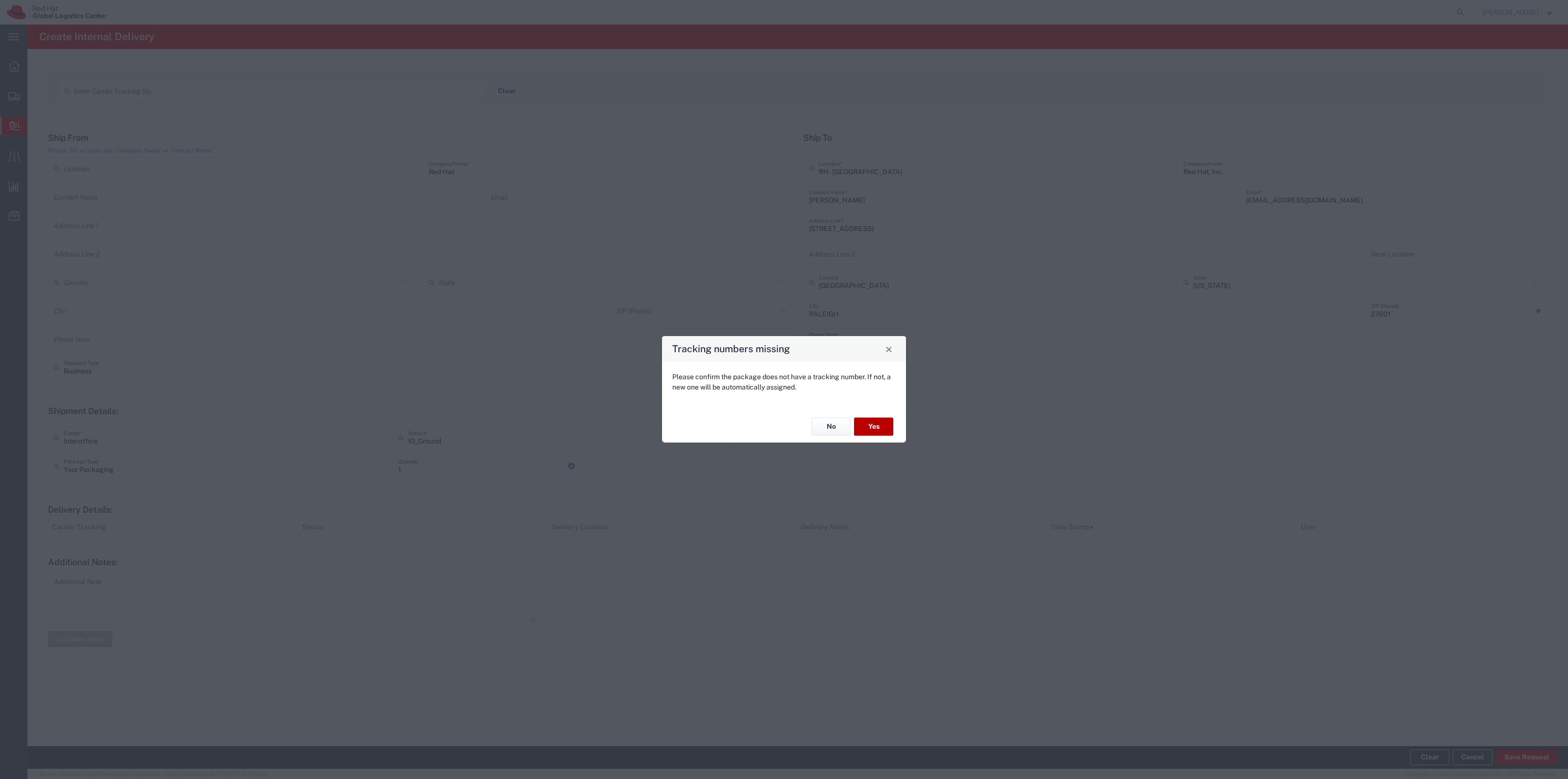
drag, startPoint x: 897, startPoint y: 420, endPoint x: 888, endPoint y: 422, distance: 9.2
click at [897, 420] on div "No Yes" at bounding box center [784, 426] width 244 height 33
click at [888, 422] on button "Yes" at bounding box center [874, 426] width 40 height 18
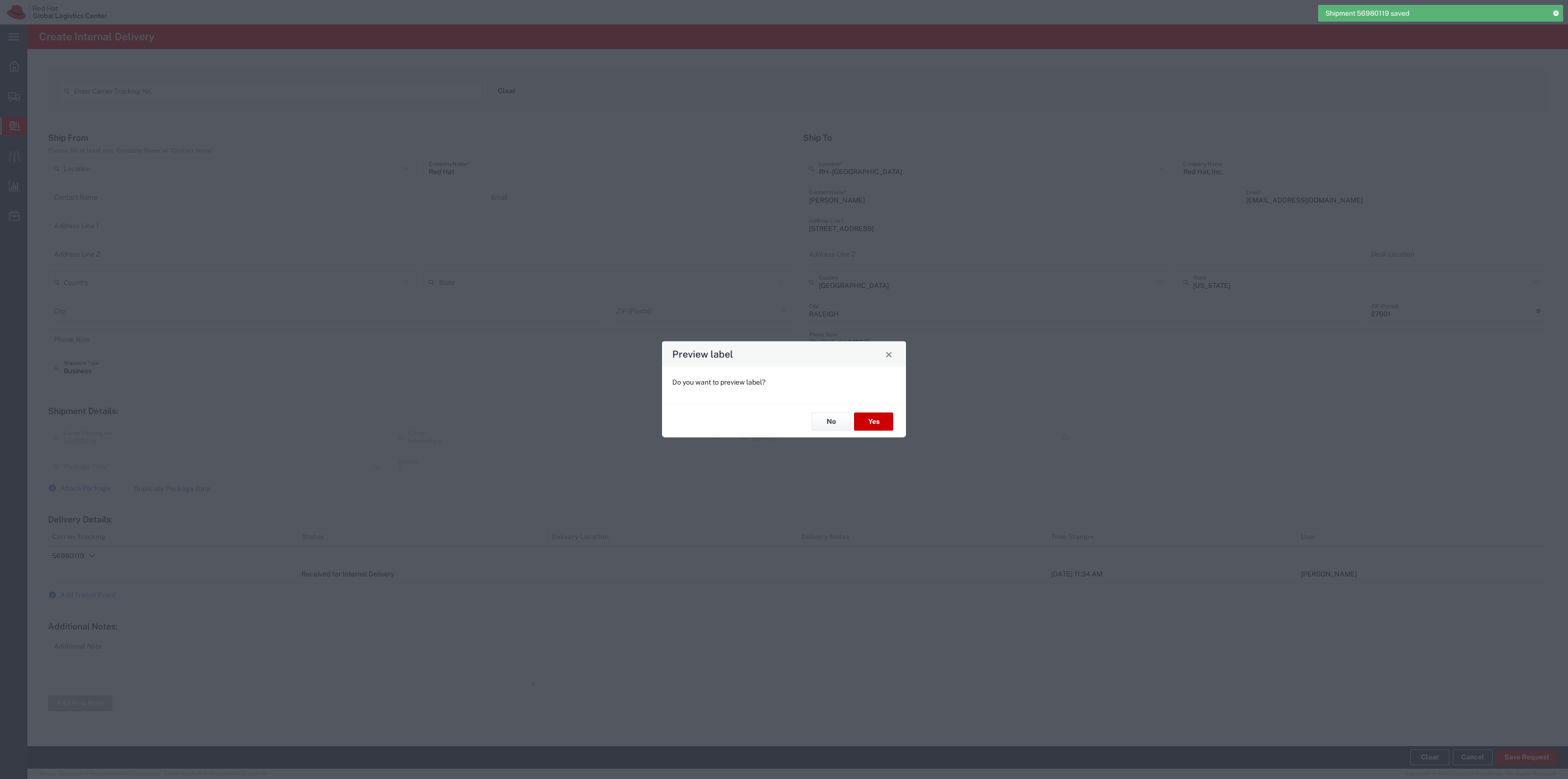
type input "IO_Ground"
type input "Your Packaging"
click at [885, 420] on button "Yes" at bounding box center [874, 422] width 40 height 18
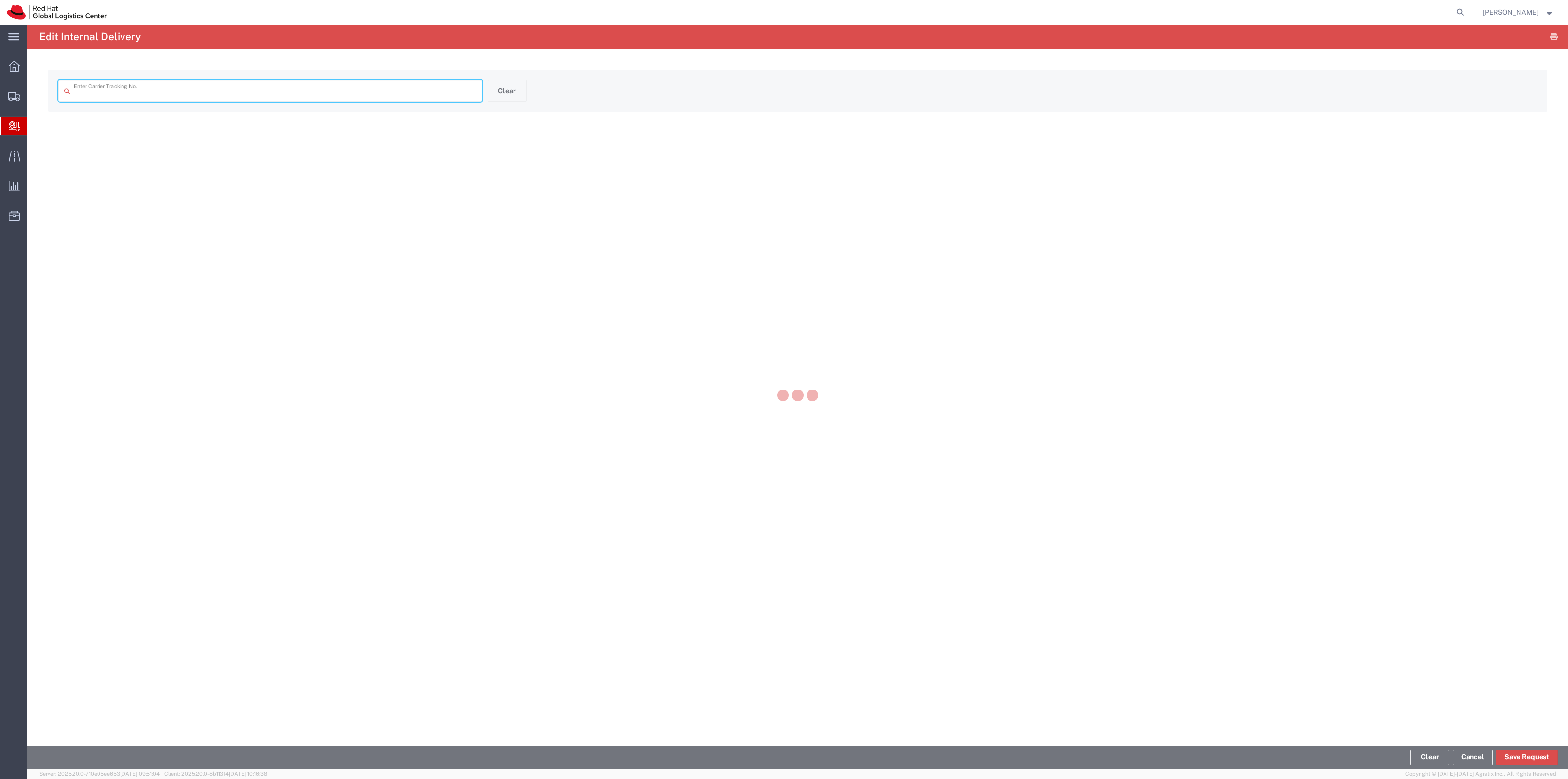
type input "56980119"
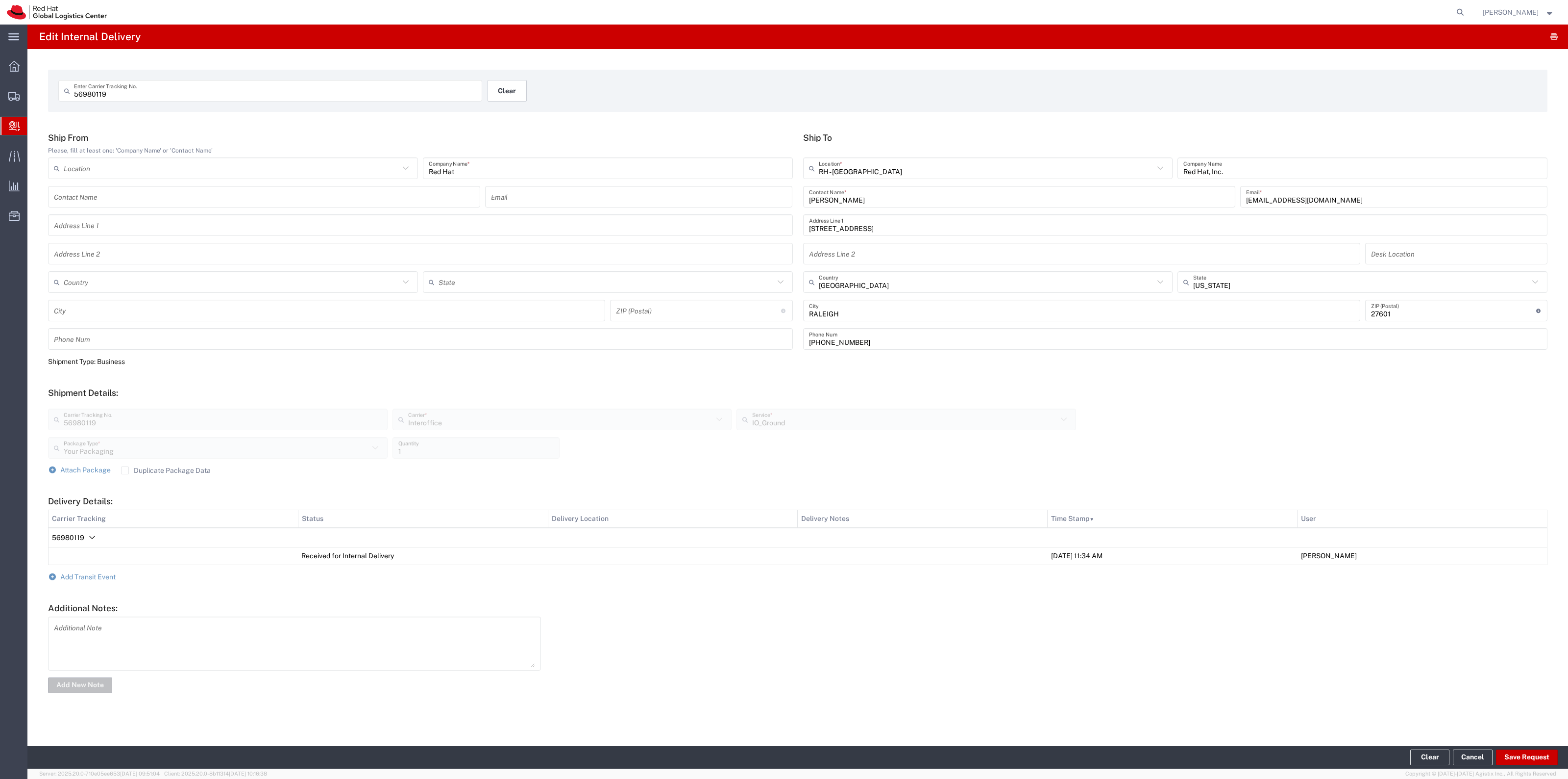
click at [508, 85] on button "Clear" at bounding box center [507, 91] width 40 height 22
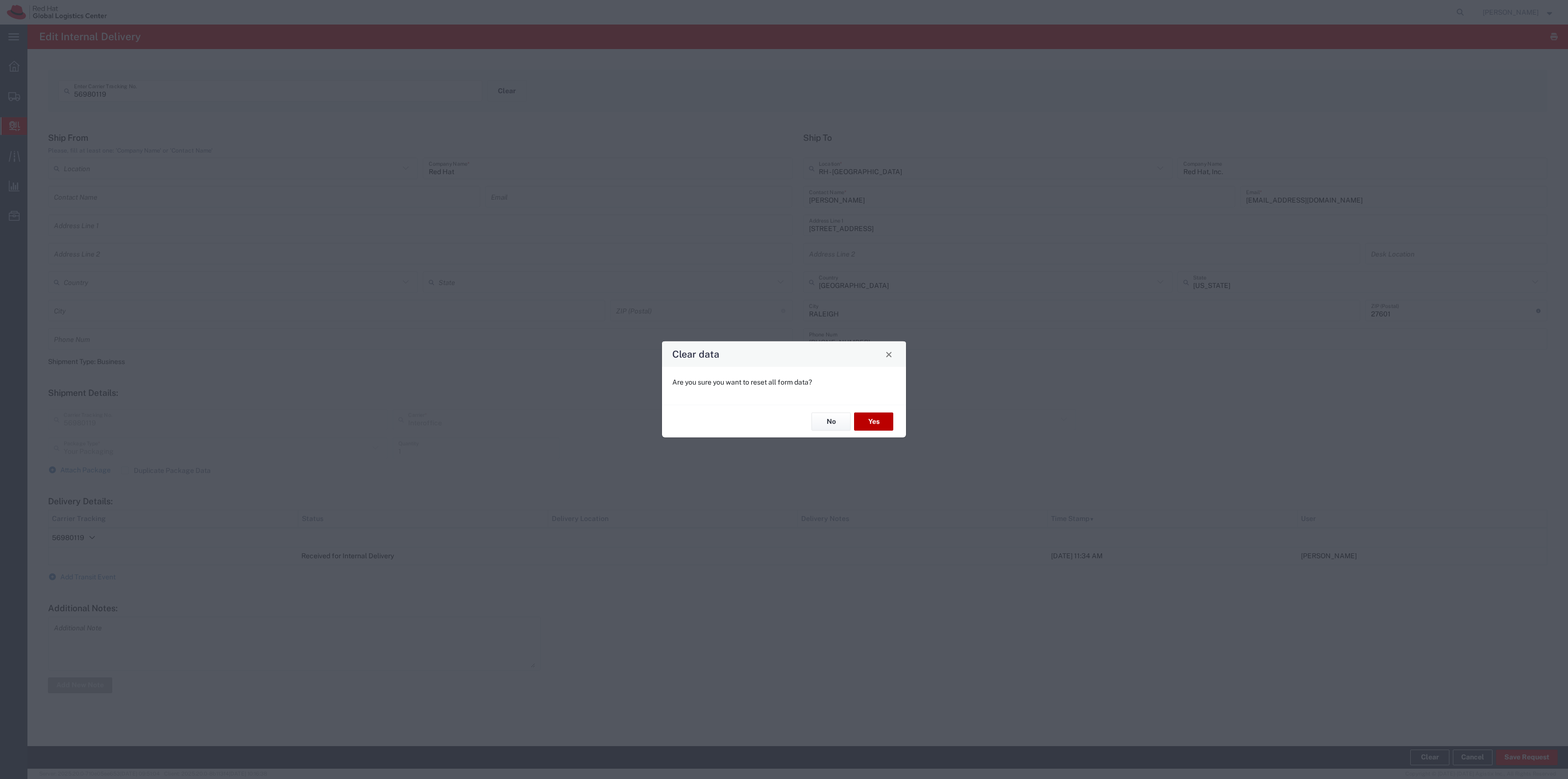
click at [885, 422] on button "Yes" at bounding box center [874, 422] width 40 height 18
